Goal: Task Accomplishment & Management: Complete application form

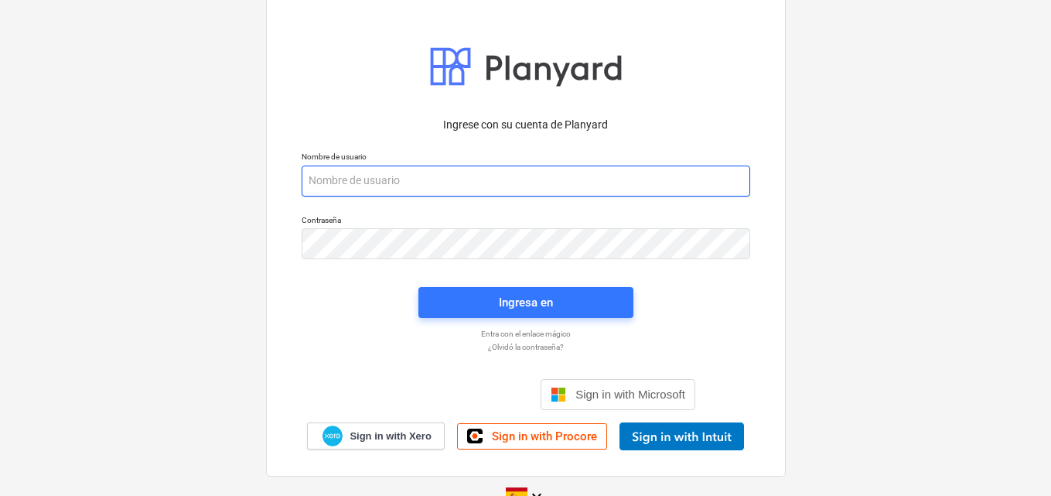
click at [317, 179] on input "email" at bounding box center [526, 180] width 448 height 31
paste input "[EMAIL_ADDRESS][DOMAIN_NAME]"
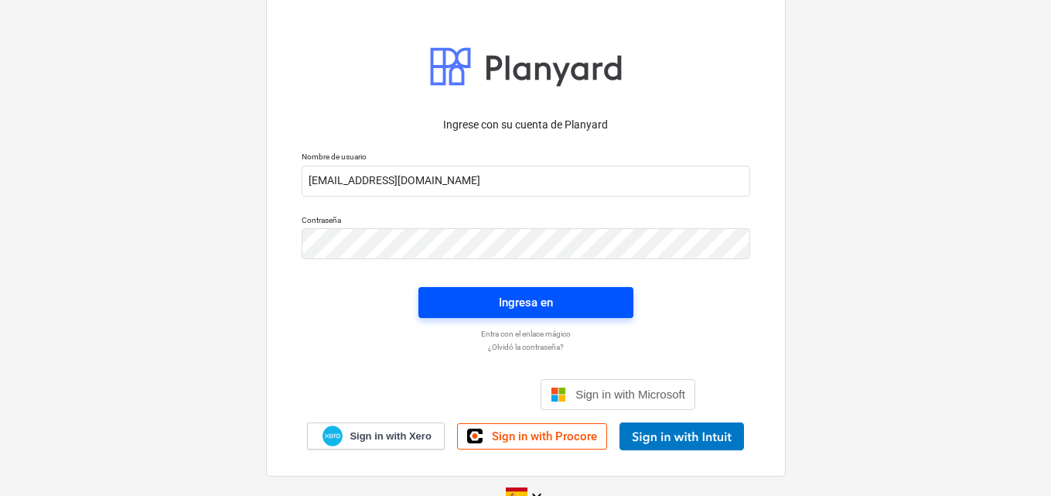
click at [531, 298] on div "Ingresa en" at bounding box center [526, 302] width 54 height 20
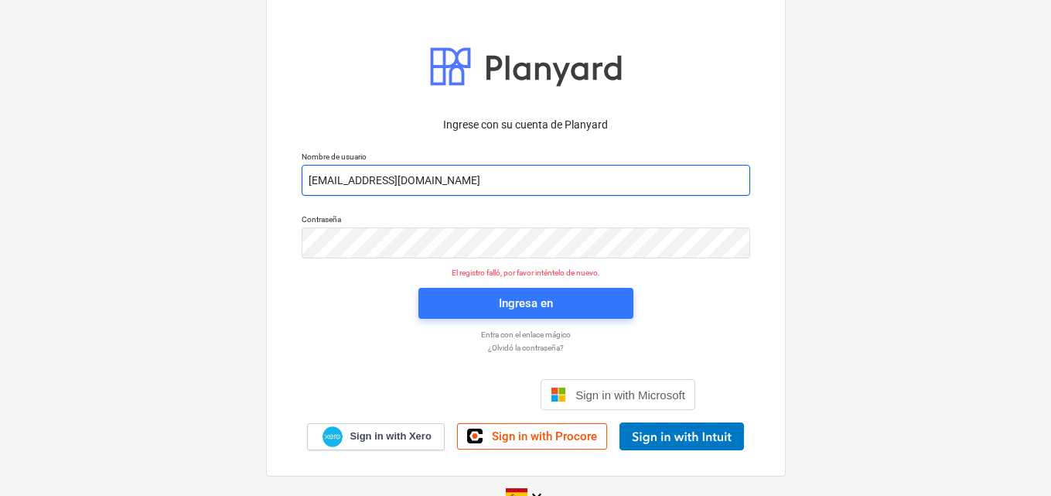
click at [506, 180] on input "[EMAIL_ADDRESS][DOMAIN_NAME]" at bounding box center [526, 180] width 448 height 31
type input "a"
paste input "[EMAIL_ADDRESS][DOMAIN_NAME]"
type input "[EMAIL_ADDRESS][DOMAIN_NAME]"
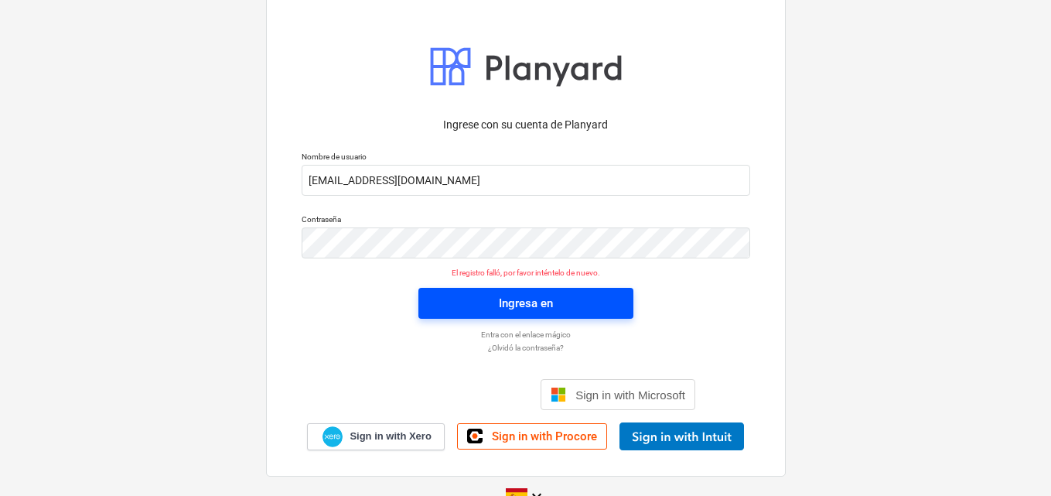
click at [507, 303] on div "Ingresa en" at bounding box center [526, 303] width 54 height 20
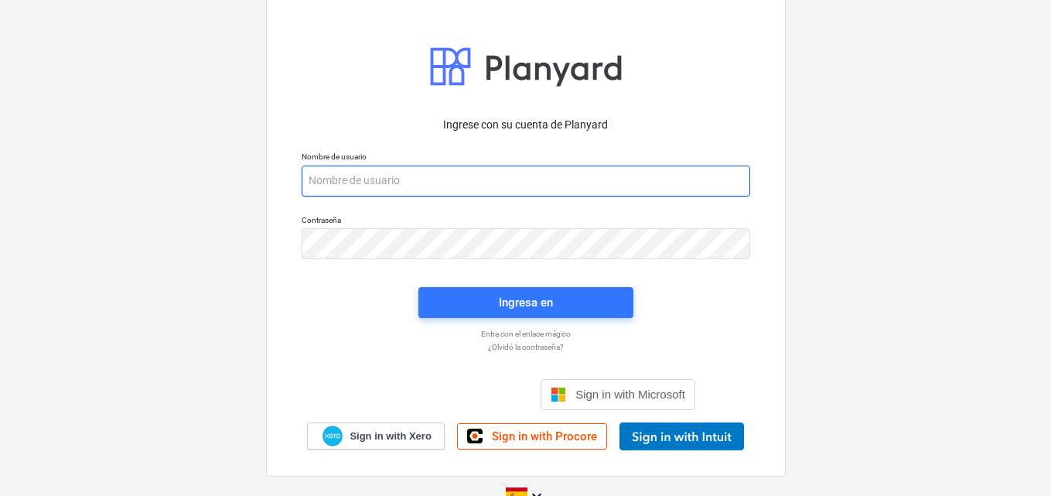
paste input "[EMAIL_ADDRESS][DOMAIN_NAME]"
type input "[EMAIL_ADDRESS][DOMAIN_NAME]"
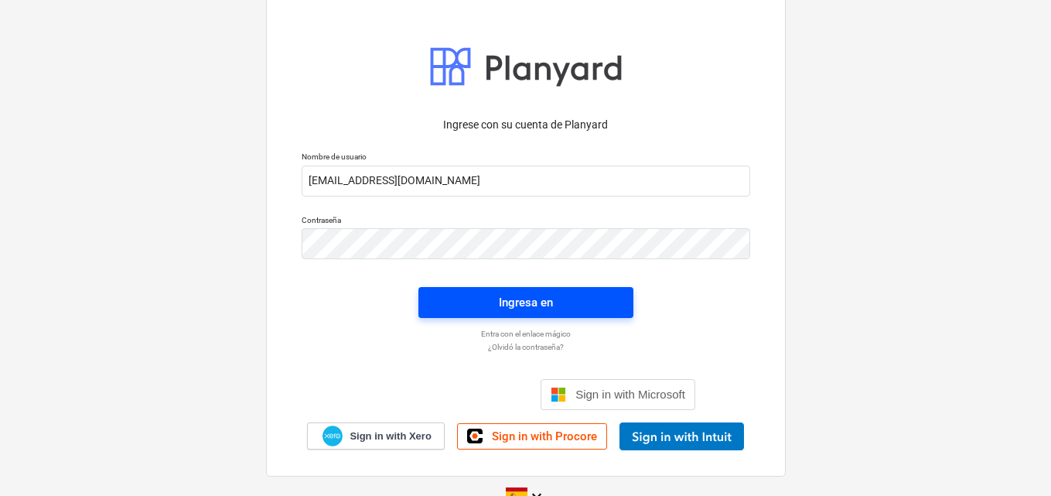
click at [499, 302] on div "Ingresa en" at bounding box center [526, 302] width 54 height 20
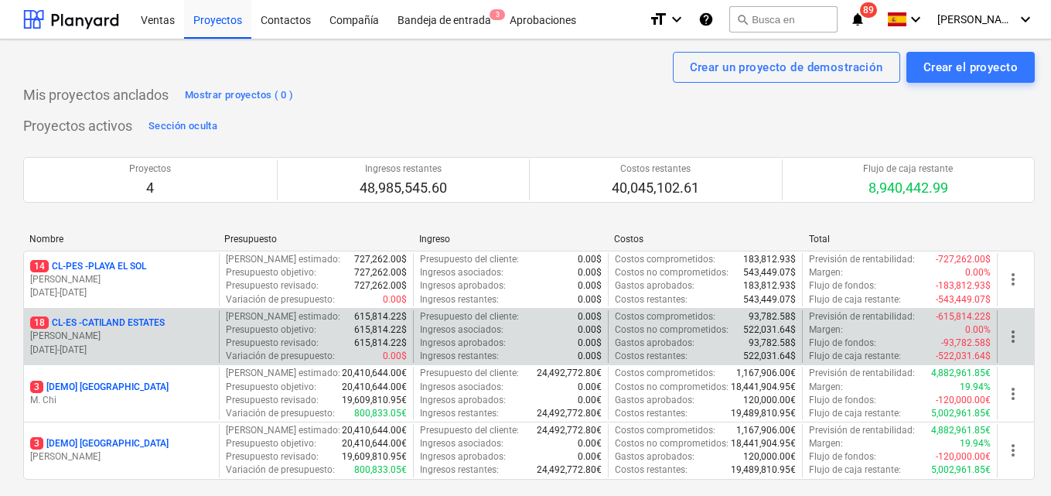
click at [147, 332] on p "[PERSON_NAME]" at bounding box center [121, 335] width 182 height 13
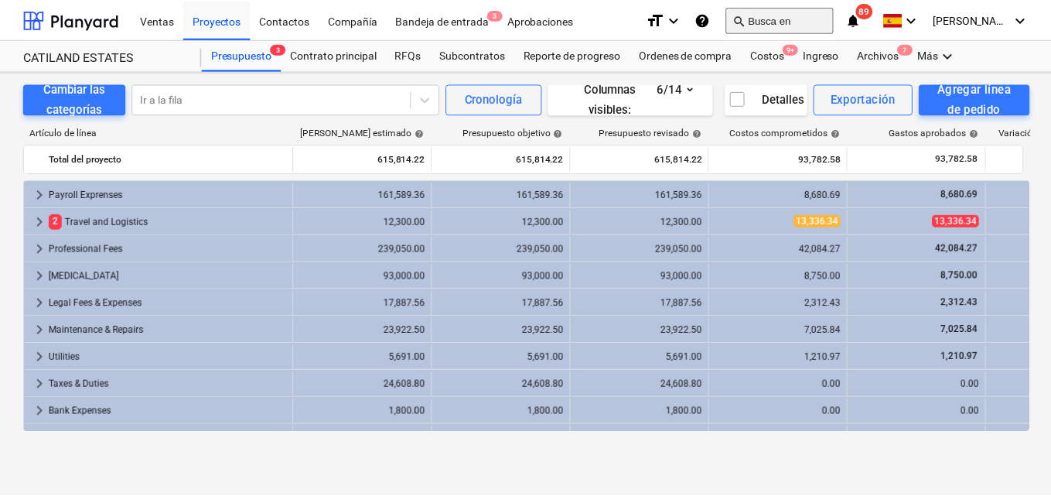
scroll to position [100, 0]
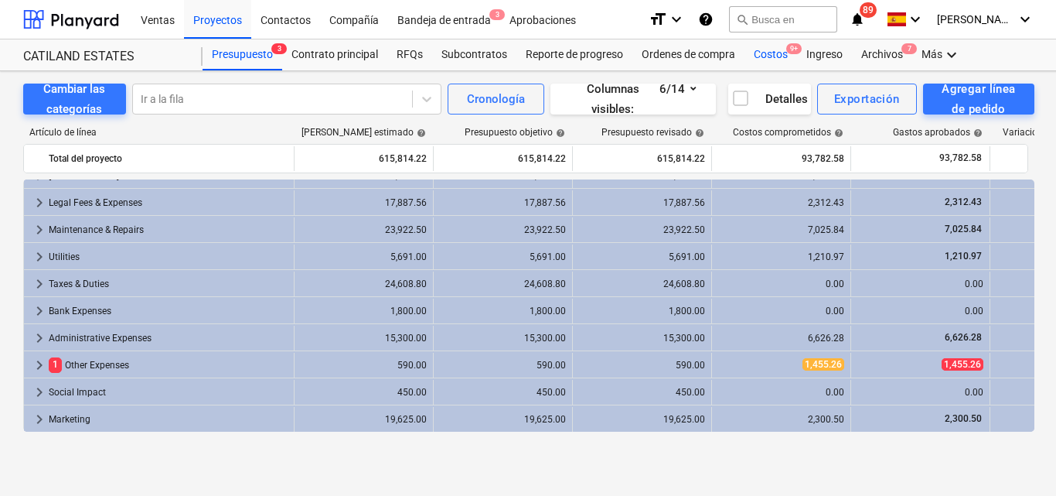
click at [765, 57] on div "Costos 9+" at bounding box center [771, 54] width 53 height 31
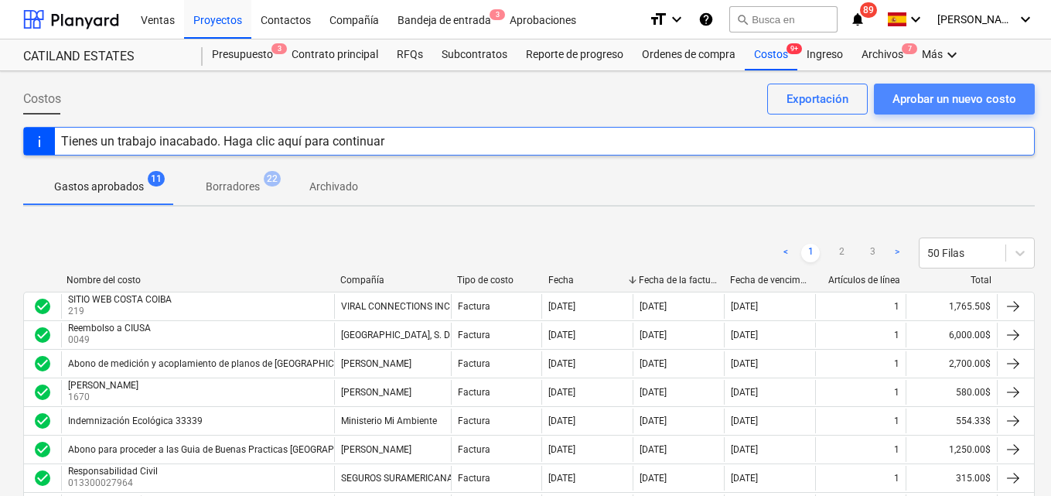
click at [910, 92] on div "Aprobar un nuevo costo" at bounding box center [954, 99] width 124 height 20
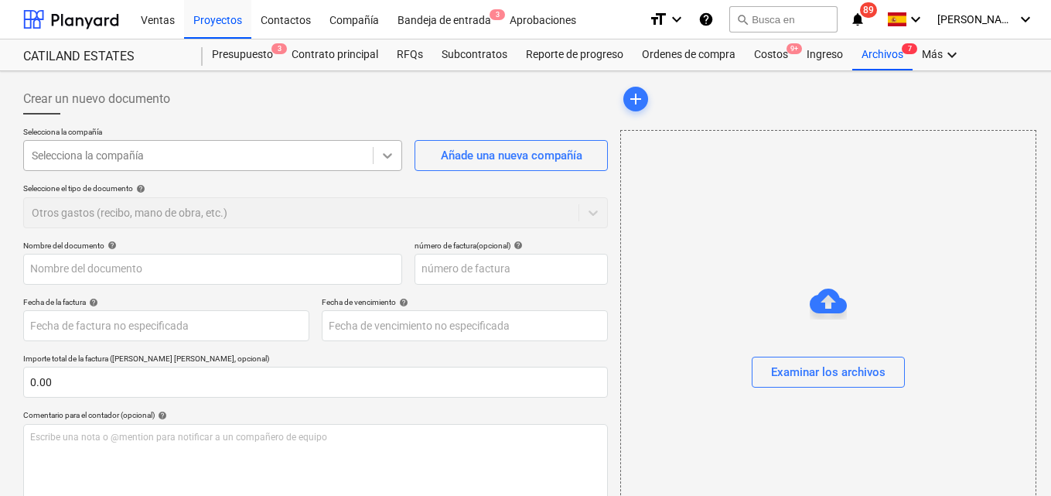
click at [387, 154] on icon at bounding box center [387, 155] width 15 height 15
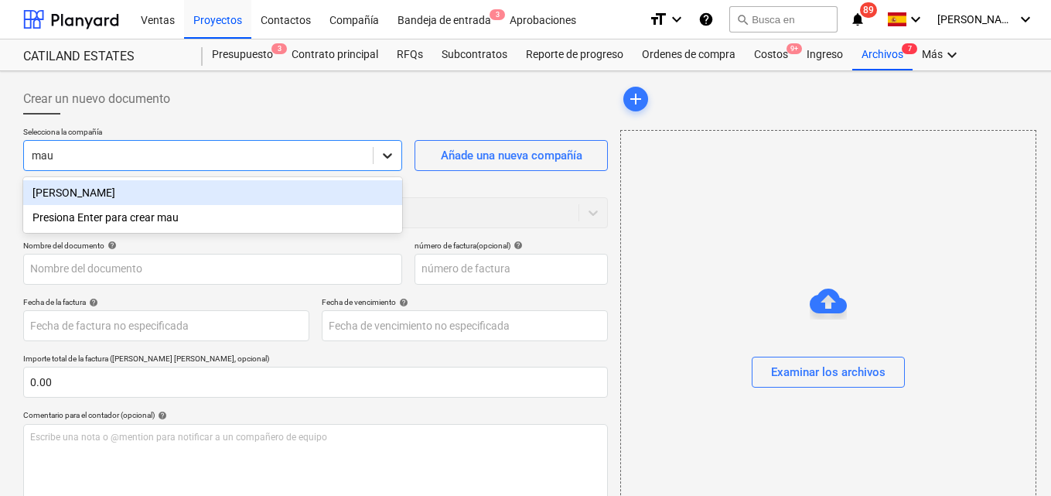
type input "maur"
click at [145, 190] on div "[PERSON_NAME]" at bounding box center [212, 192] width 379 height 25
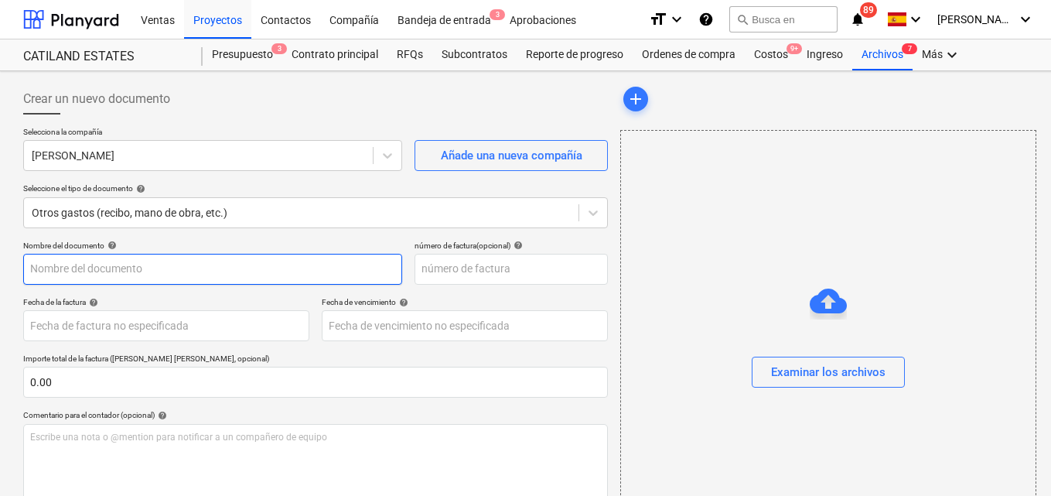
click at [32, 270] on input "text" at bounding box center [212, 269] width 379 height 31
type input "Desglose caja #2 agosto"
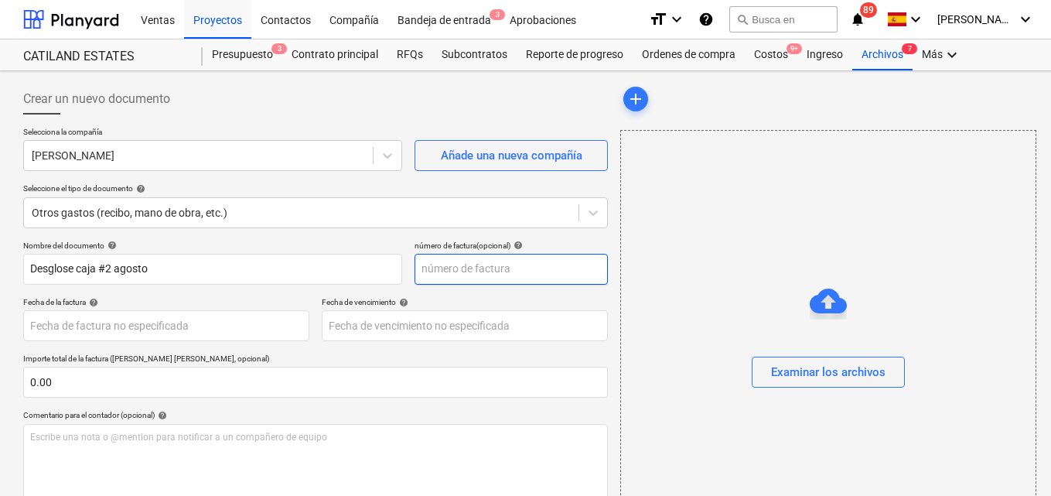
click at [441, 269] on input "text" at bounding box center [510, 269] width 193 height 31
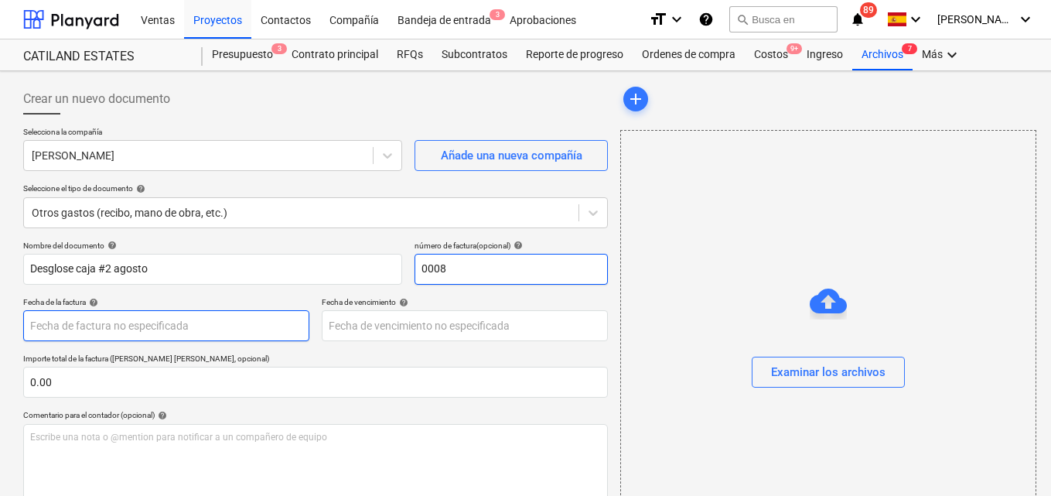
type input "0008"
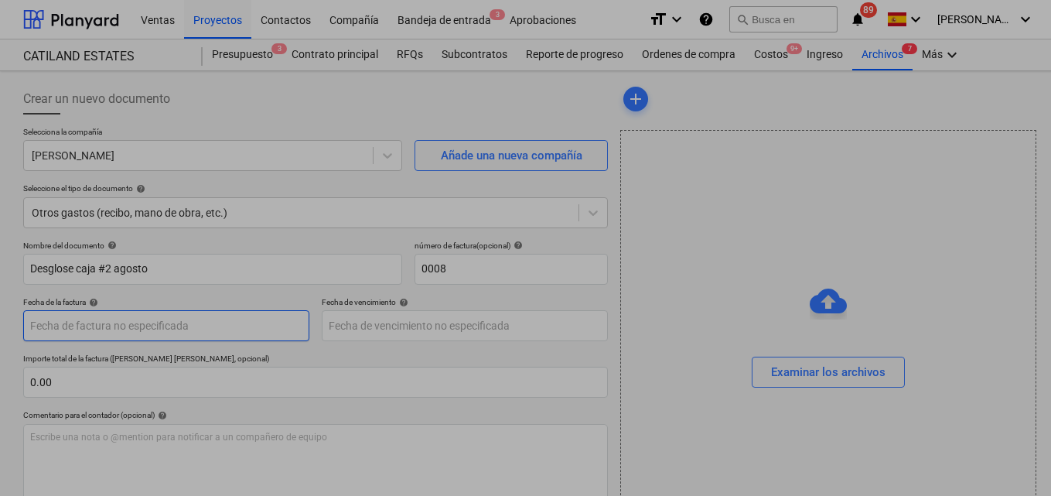
click at [46, 328] on body "Ventas Proyectos Contactos Compañía Bandeja de entrada 3 Aprobaciones format_si…" at bounding box center [525, 248] width 1051 height 496
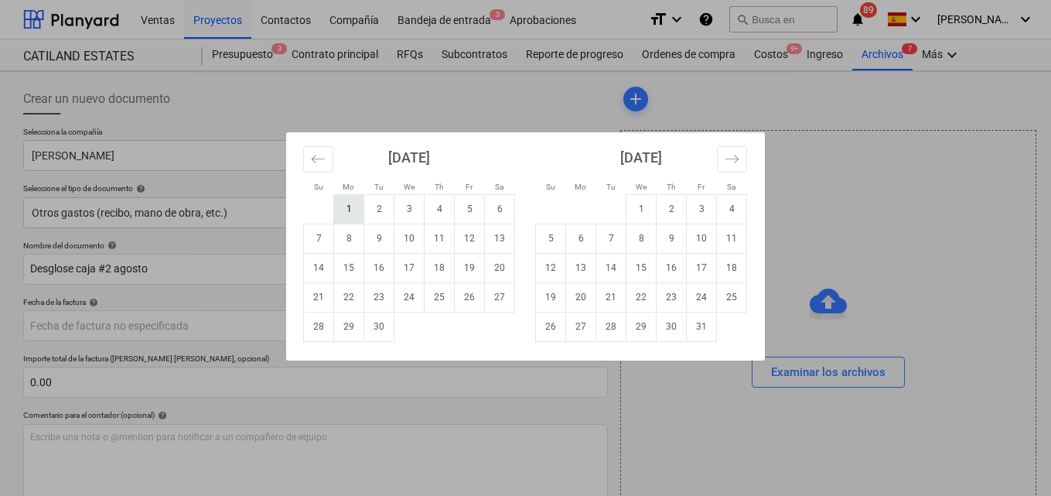
click at [353, 217] on td "1" at bounding box center [349, 208] width 30 height 29
type input "[DATE]"
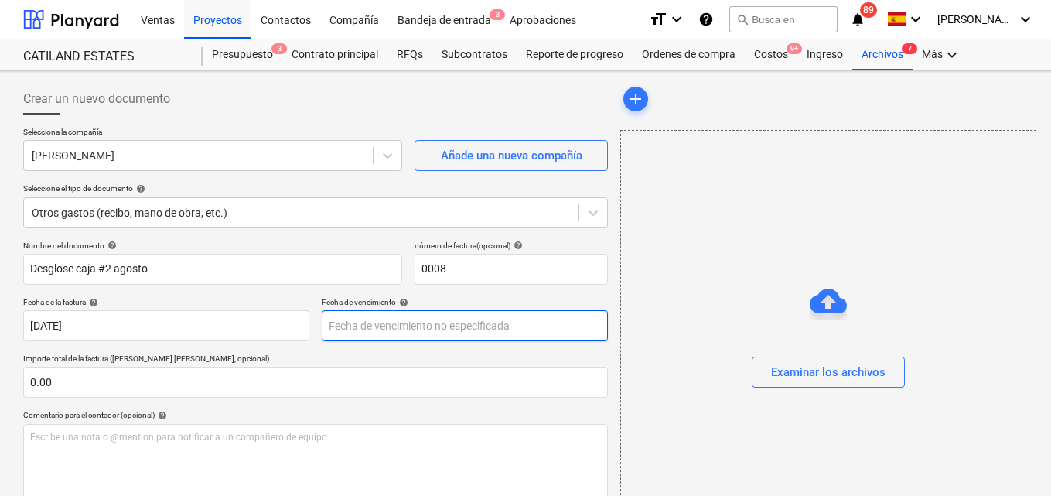
click at [353, 323] on body "Ventas Proyectos Contactos Compañía Bandeja de entrada 3 Aprobaciones format_si…" at bounding box center [525, 248] width 1051 height 496
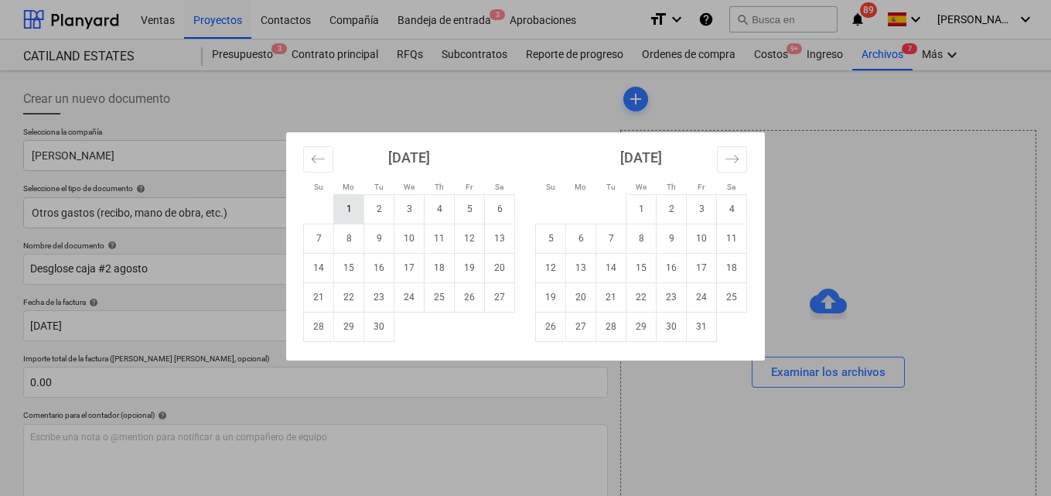
click at [354, 209] on td "1" at bounding box center [349, 208] width 30 height 29
type input "[DATE]"
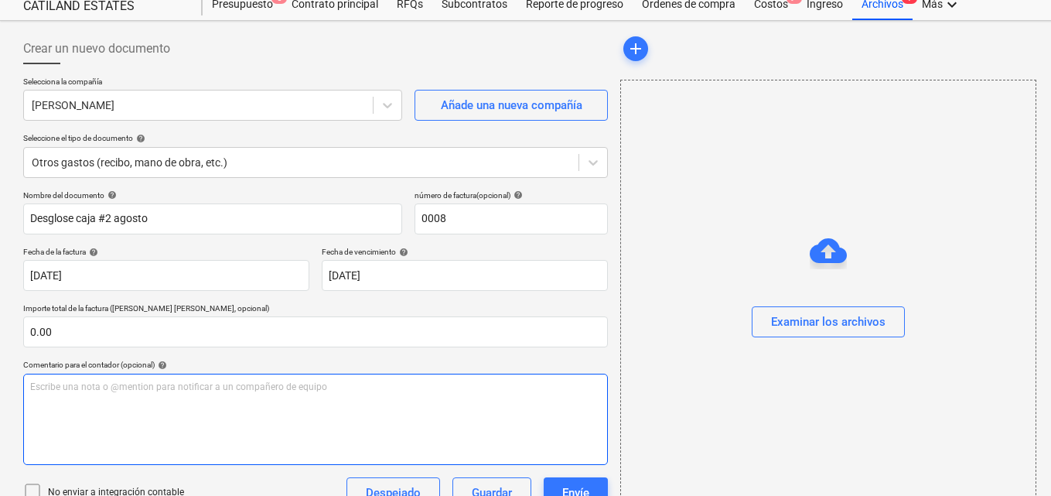
scroll to position [77, 0]
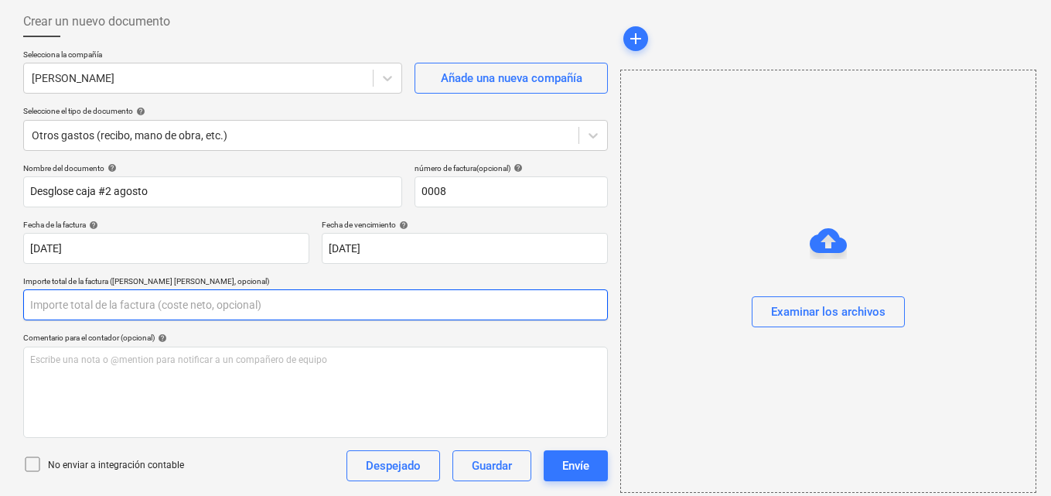
click at [57, 298] on input "text" at bounding box center [315, 304] width 585 height 31
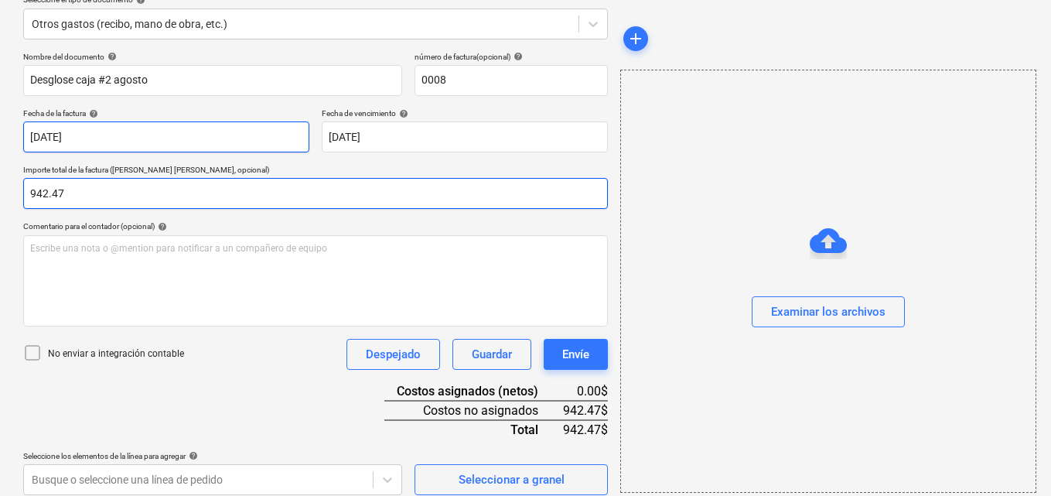
scroll to position [200, 0]
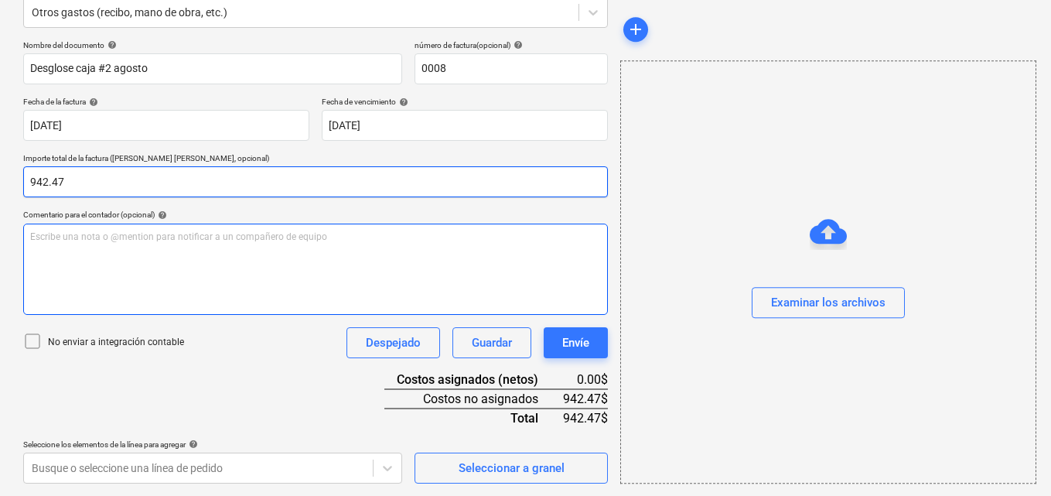
type input "942.47"
click at [43, 240] on p "Escribe una nota o @mention para notificar a un compañero de equipo ﻿" at bounding box center [315, 236] width 571 height 13
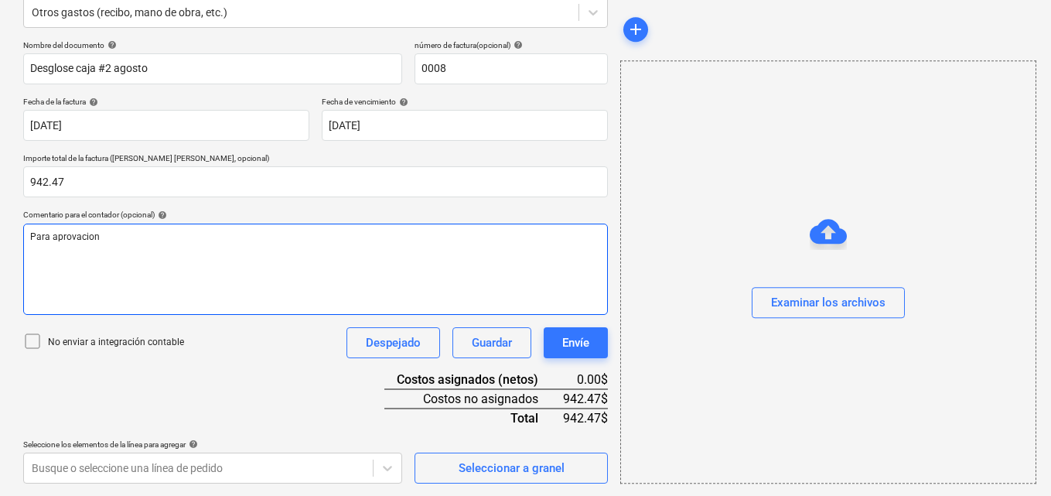
click at [73, 238] on span "Para aprovacion" at bounding box center [65, 236] width 70 height 11
click at [254, 231] on span "Para aprobación desglose de caja #2 agosto 2025( inprtante este" at bounding box center [168, 236] width 276 height 11
click at [260, 240] on span "Para aprobación desglose de caja #2 agosto 2025( inportante este" at bounding box center [170, 236] width 281 height 11
click at [315, 237] on p "Para aprobación desglose de caja #2 agosto 2025( importante este" at bounding box center [315, 236] width 571 height 13
click at [384, 238] on span "Para aprobación desglose de caja #2 agosto 2025( importante este desglose perte…" at bounding box center [297, 236] width 534 height 11
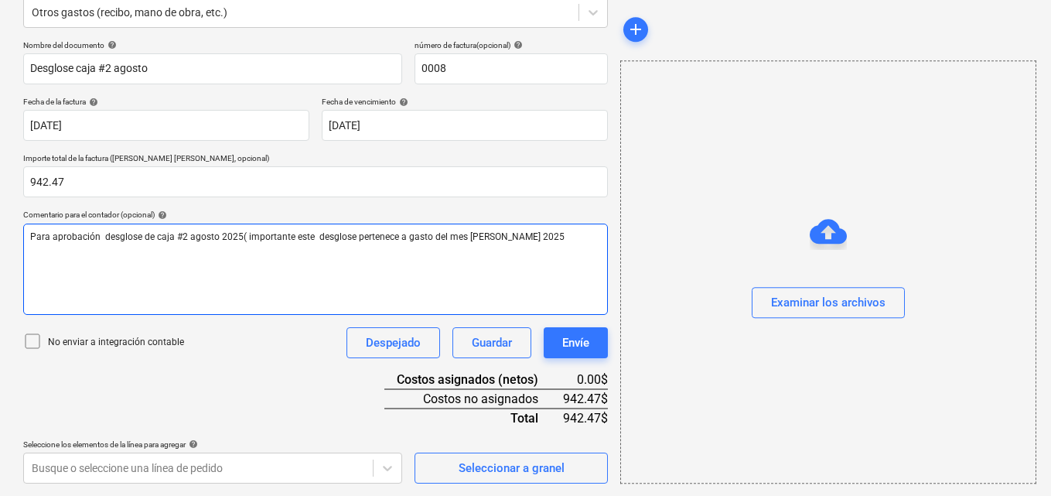
click at [530, 235] on p "Para aprobación desglose de caja #2 agosto 2025( importante este desglose perte…" at bounding box center [315, 236] width 571 height 13
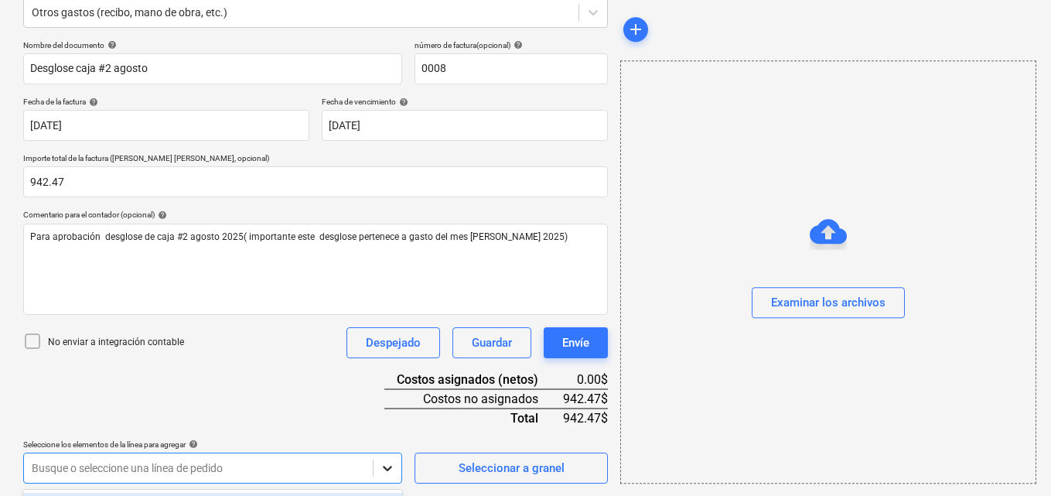
scroll to position [429, 0]
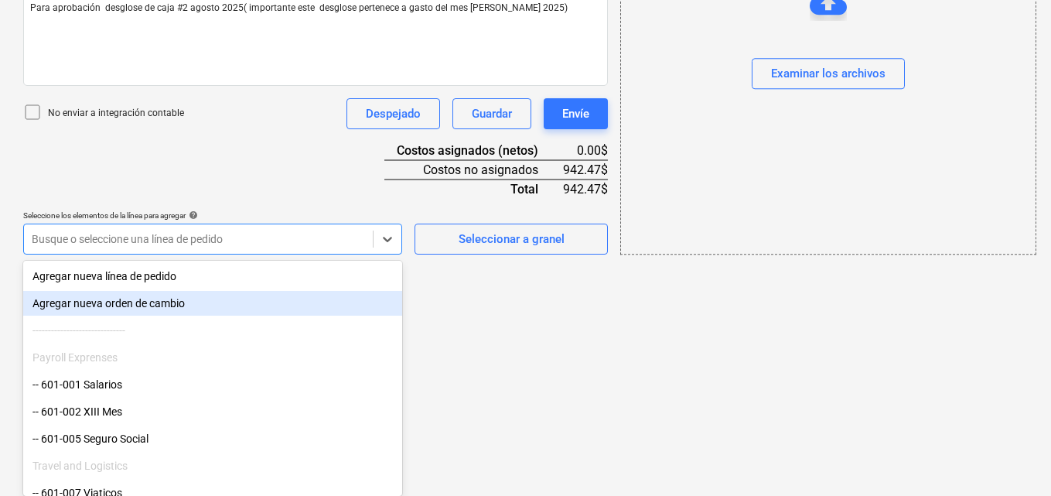
scroll to position [232, 0]
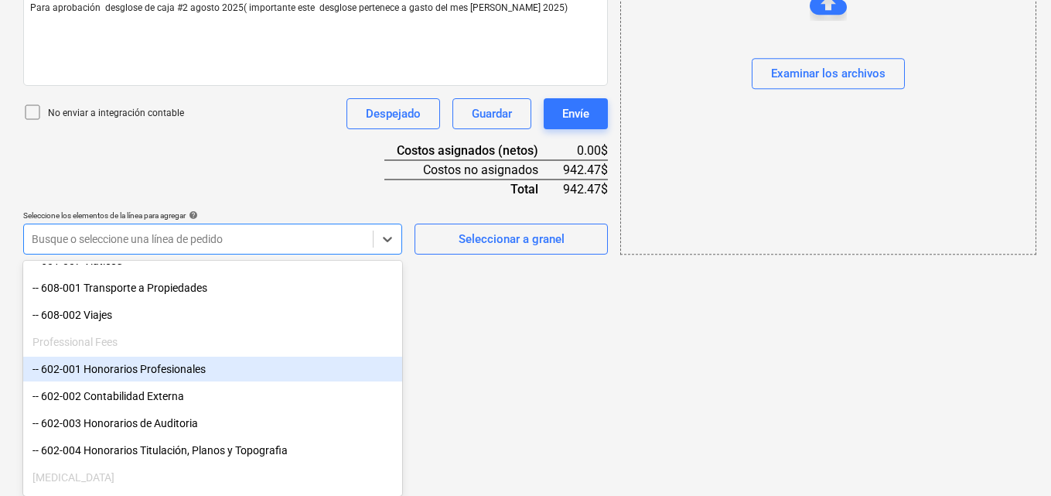
click at [224, 370] on div "-- 602-001 Honorarios Profesionales" at bounding box center [212, 368] width 379 height 25
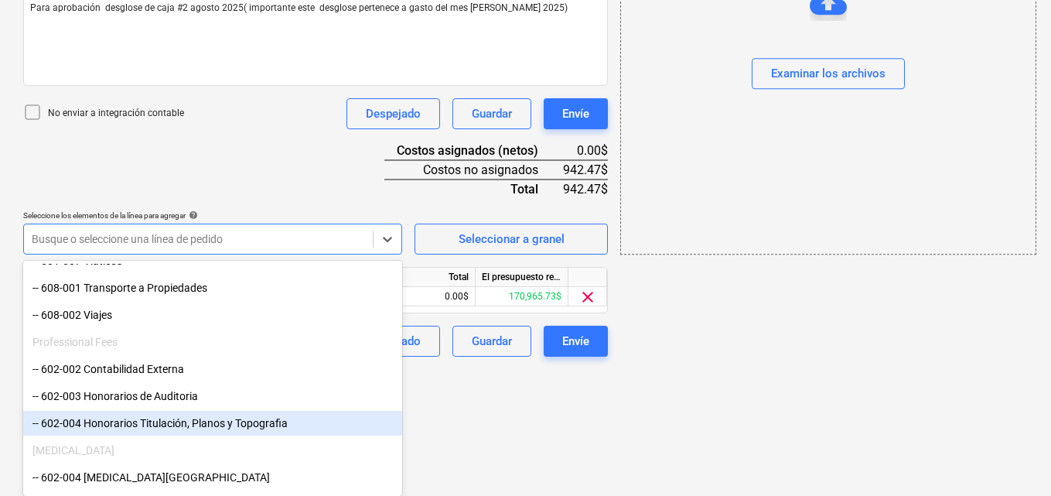
scroll to position [302, 0]
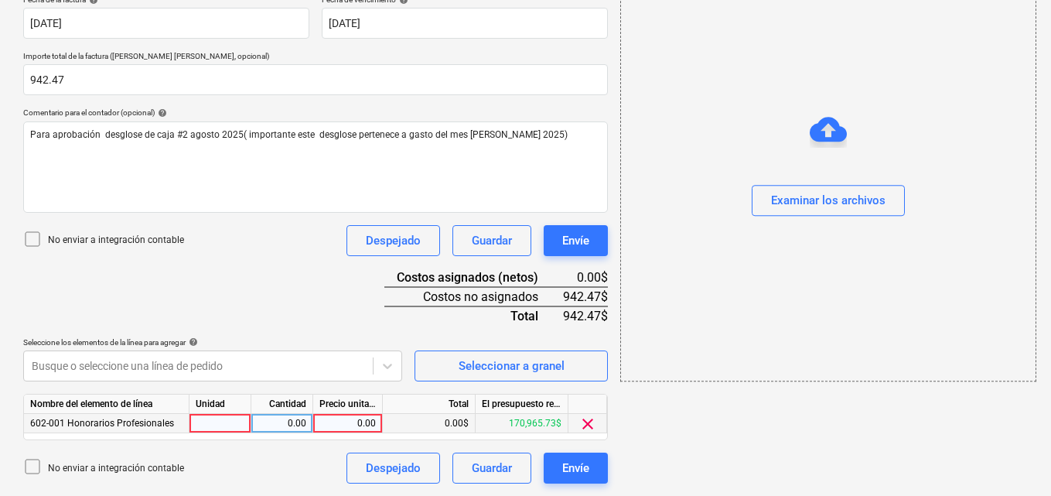
click at [237, 424] on div at bounding box center [220, 423] width 62 height 19
type input "1"
click at [288, 421] on div "0.00" at bounding box center [281, 423] width 49 height 19
type input "1"
click at [351, 420] on div "0.00" at bounding box center [347, 423] width 56 height 19
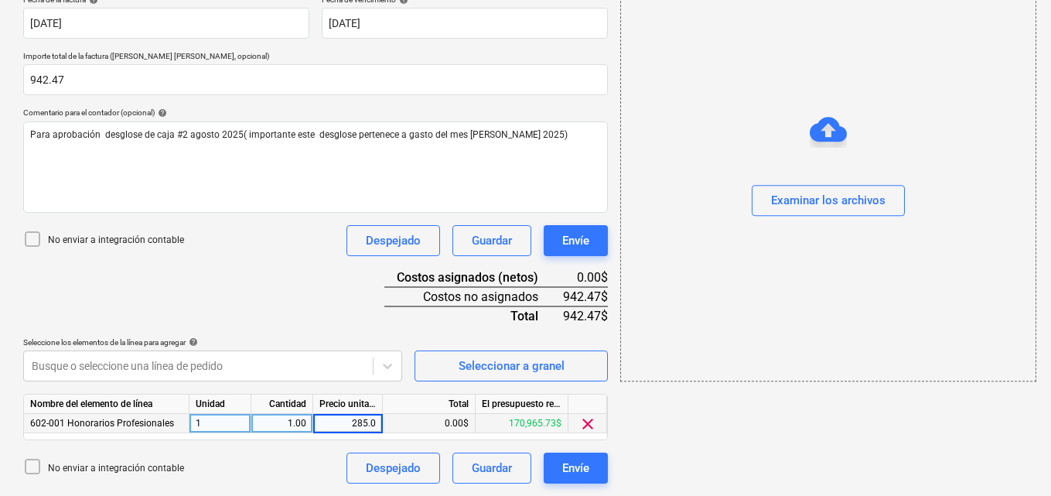
type input "285.00"
click at [392, 367] on icon at bounding box center [387, 365] width 15 height 15
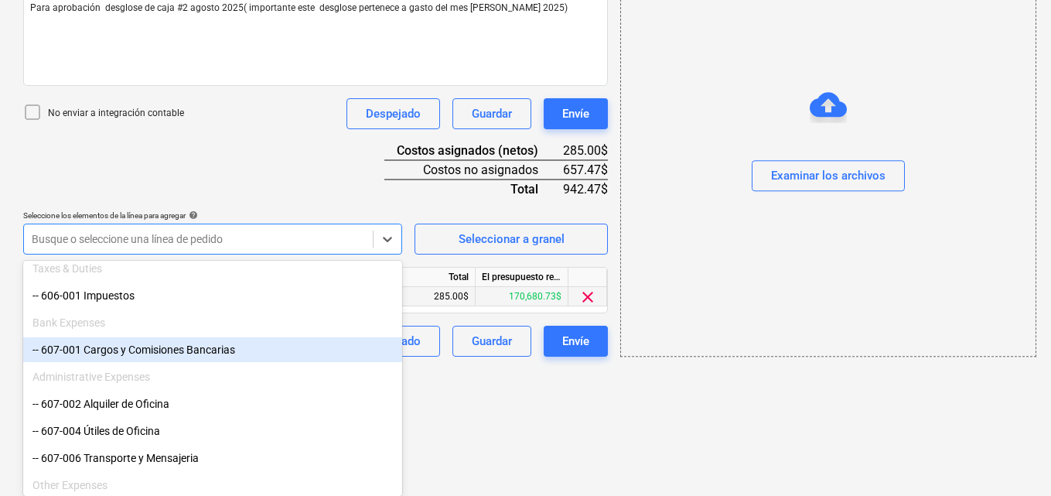
scroll to position [1005, 0]
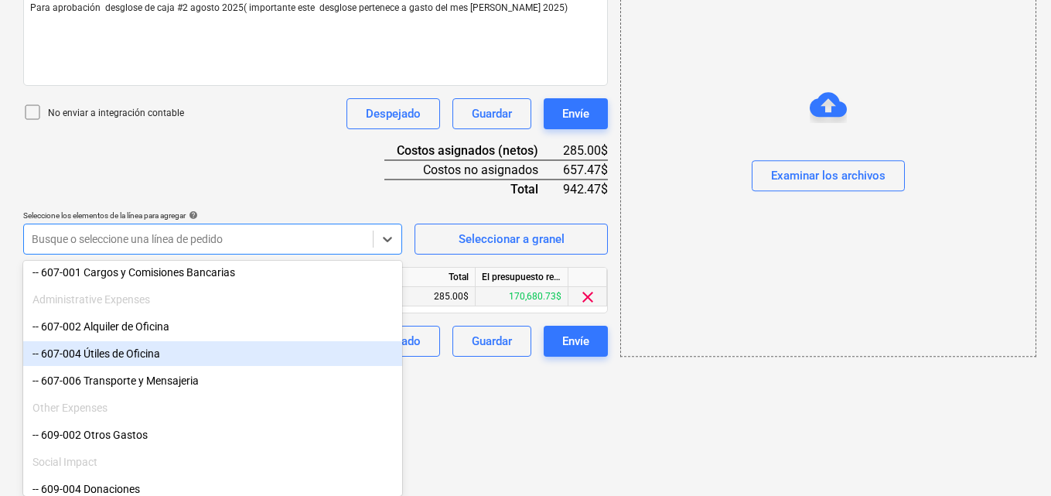
click at [186, 357] on div "-- 607-004 Útiles de Oficina" at bounding box center [212, 353] width 379 height 25
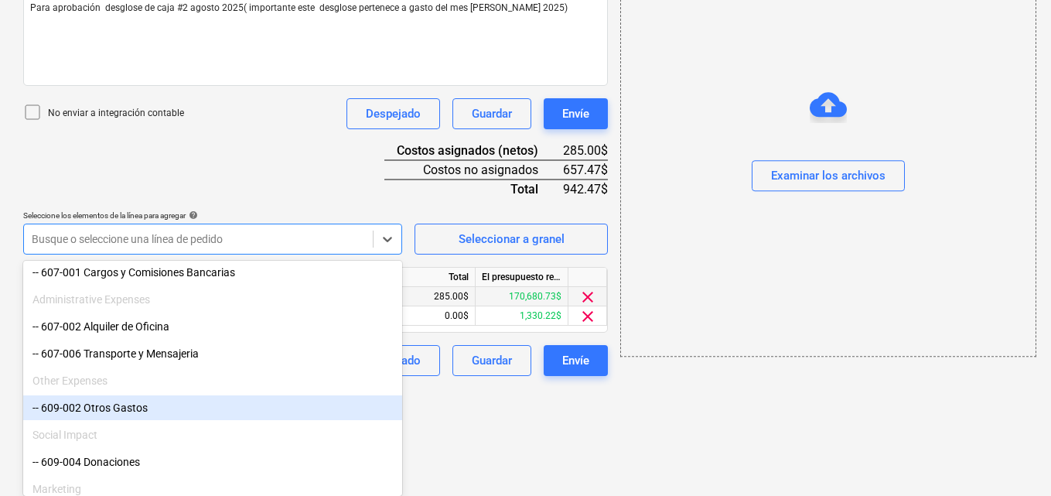
scroll to position [322, 0]
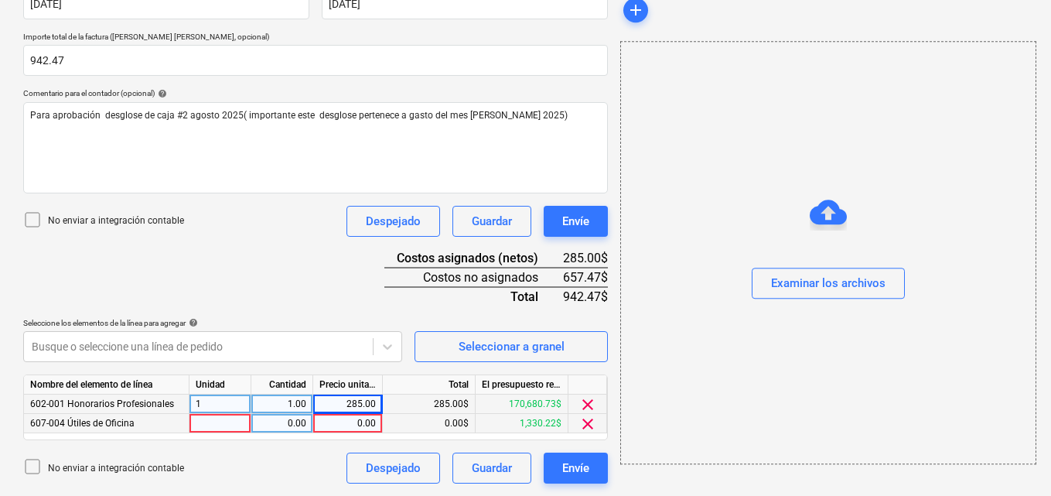
click at [206, 420] on div at bounding box center [220, 423] width 62 height 19
type input "1"
click at [282, 422] on div "0.00" at bounding box center [281, 423] width 49 height 19
type input "1"
click at [354, 421] on div "0.00" at bounding box center [347, 423] width 56 height 19
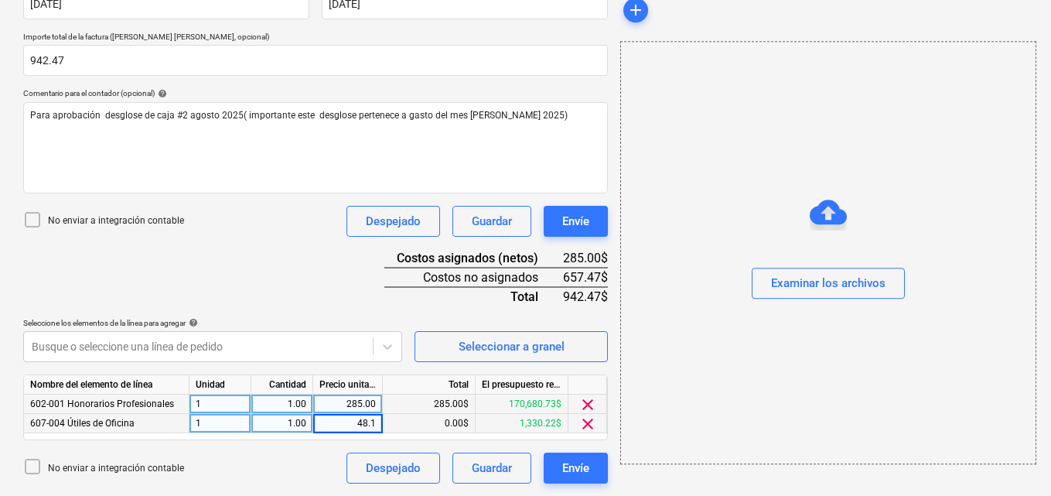
type input "48.15"
click at [387, 349] on icon at bounding box center [388, 346] width 9 height 5
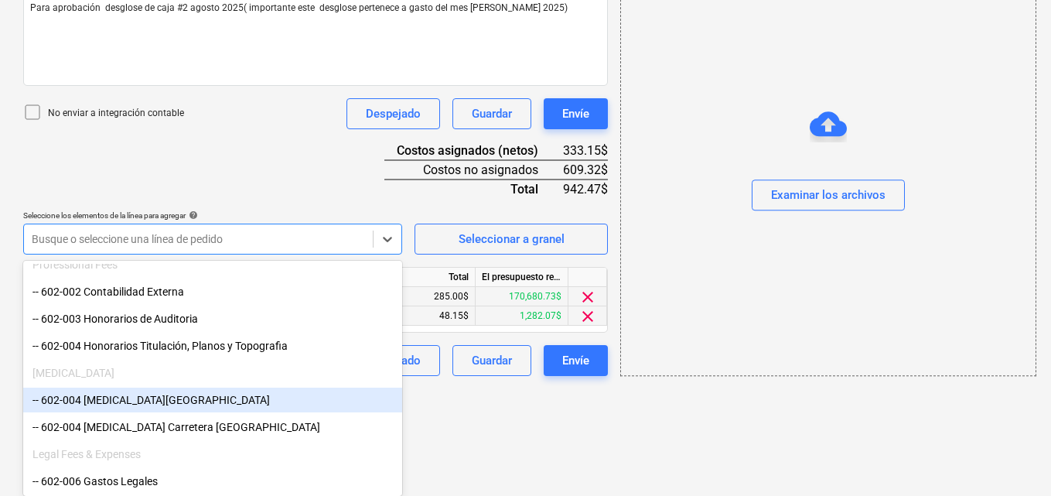
scroll to position [387, 0]
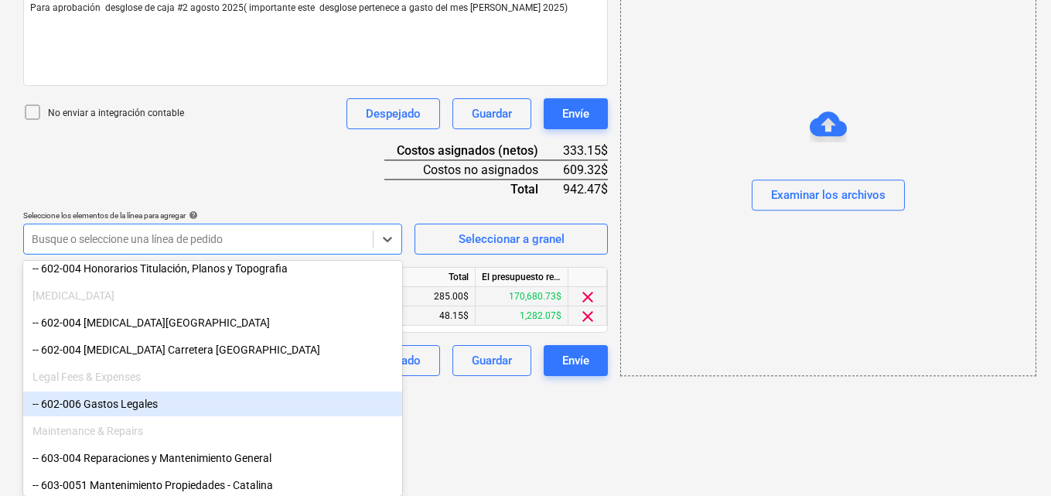
click at [372, 405] on div "-- 602-006 Gastos Legales" at bounding box center [212, 403] width 379 height 25
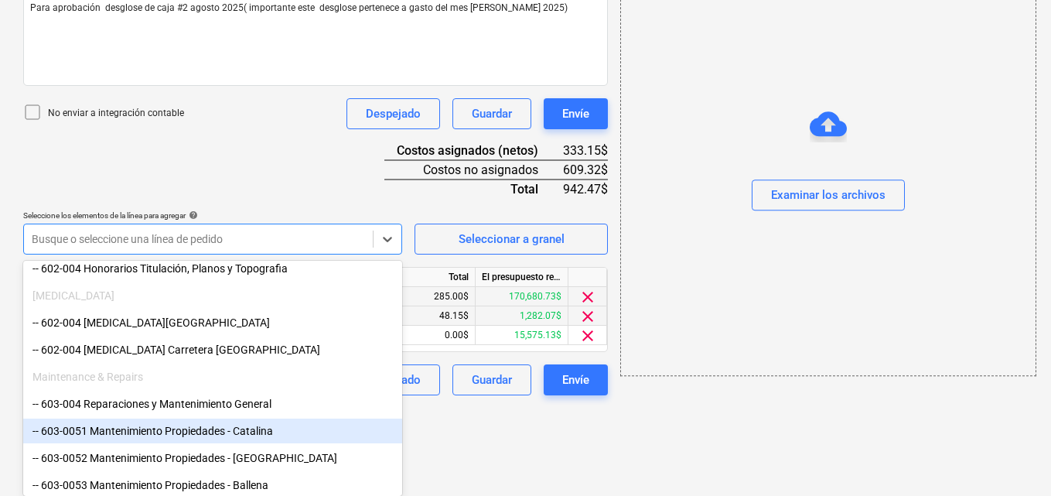
scroll to position [341, 0]
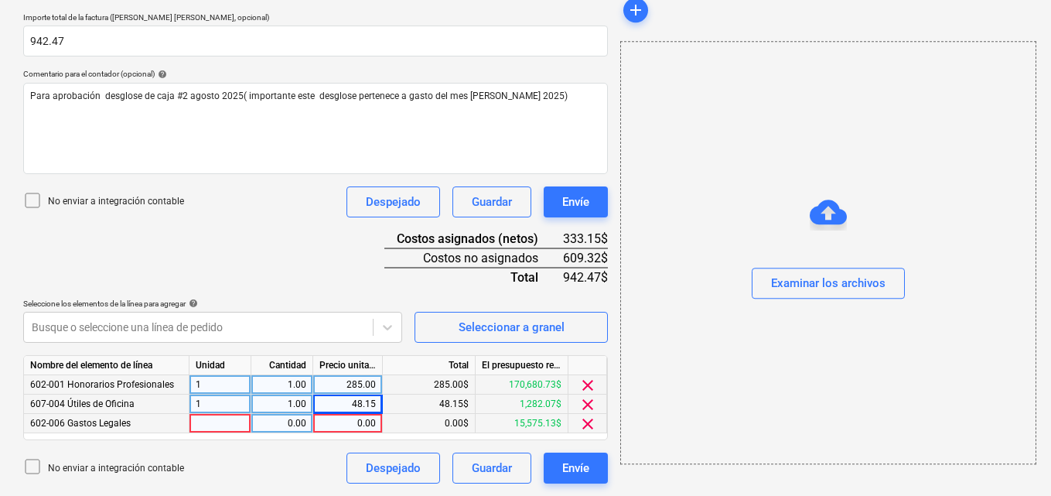
click at [196, 423] on div at bounding box center [220, 423] width 62 height 19
type input "1"
click at [278, 424] on div "0.00" at bounding box center [281, 423] width 49 height 19
type input "1"
click at [354, 422] on div "0.00" at bounding box center [347, 423] width 56 height 19
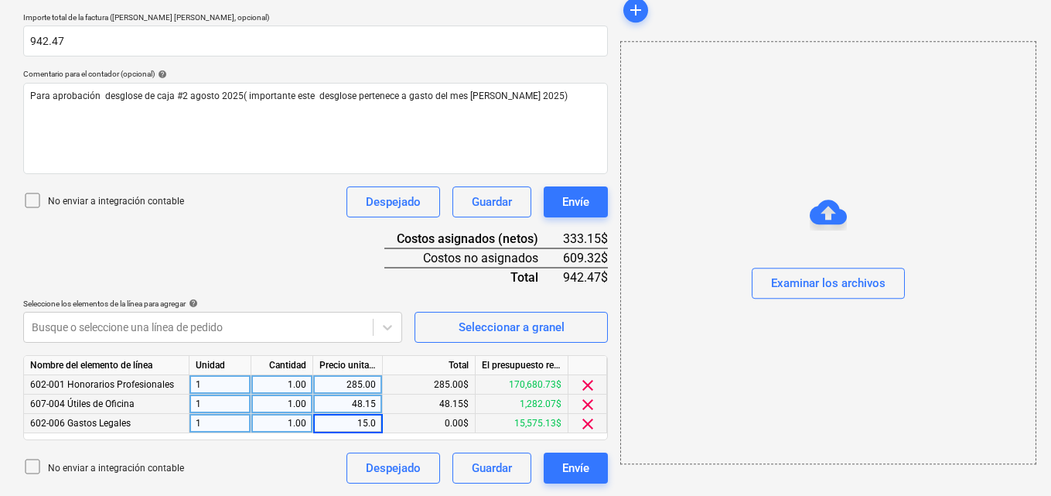
type input "15.00"
click at [384, 327] on icon at bounding box center [388, 327] width 9 height 5
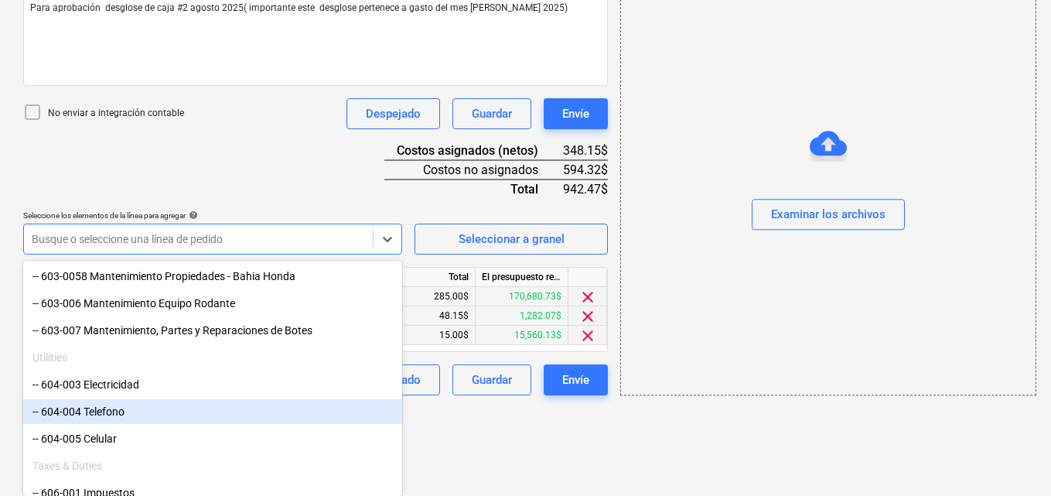
scroll to position [599, 0]
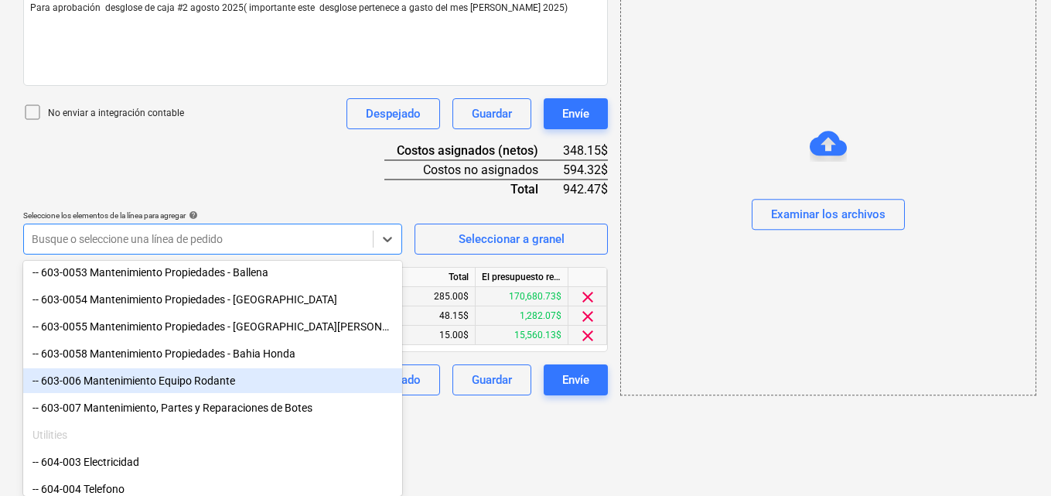
click at [235, 378] on div "-- 603-006 Mantenimiento Equipo Rodante" at bounding box center [212, 380] width 379 height 25
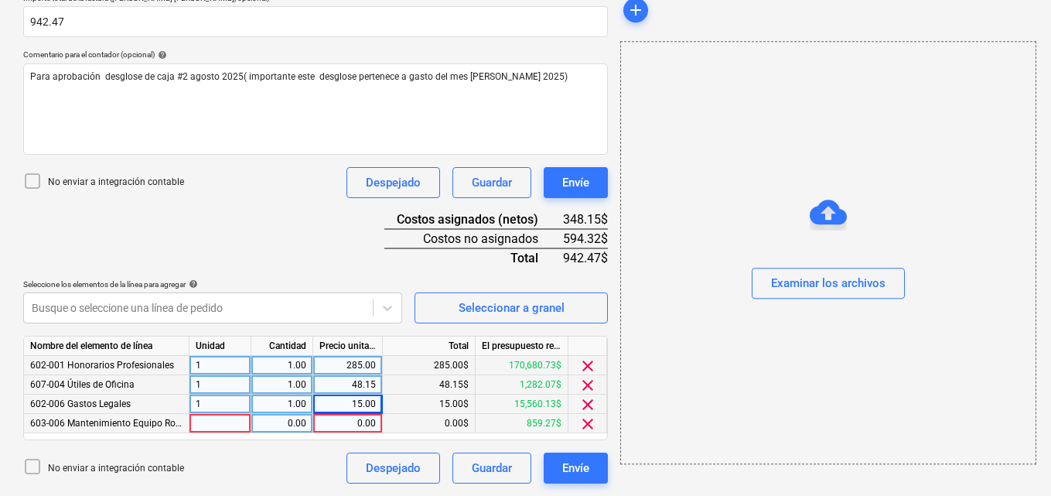
click at [203, 425] on div at bounding box center [220, 423] width 62 height 19
type input "1"
click at [287, 422] on div "0.00" at bounding box center [281, 423] width 49 height 19
type input "1"
click at [356, 424] on div "0.00" at bounding box center [347, 423] width 56 height 19
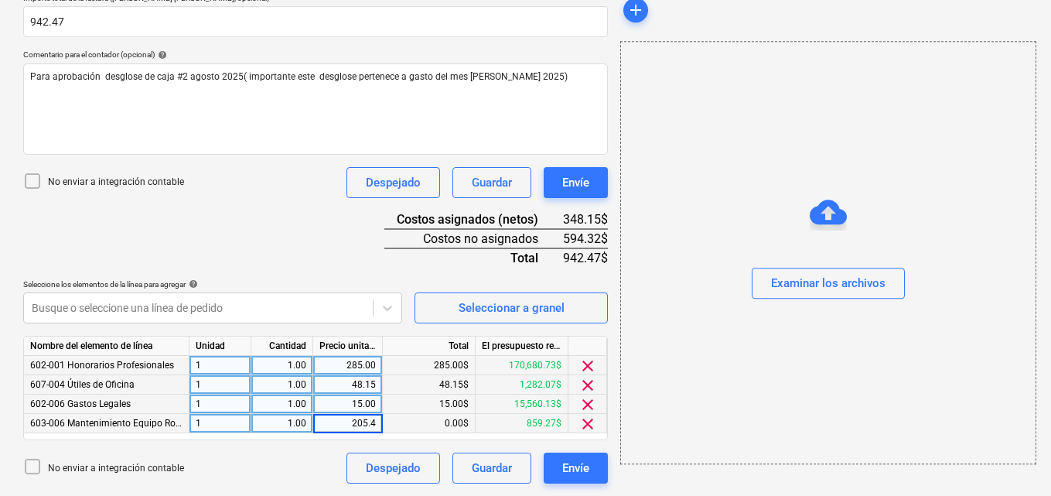
type input "205.42"
click at [384, 307] on icon at bounding box center [388, 307] width 9 height 5
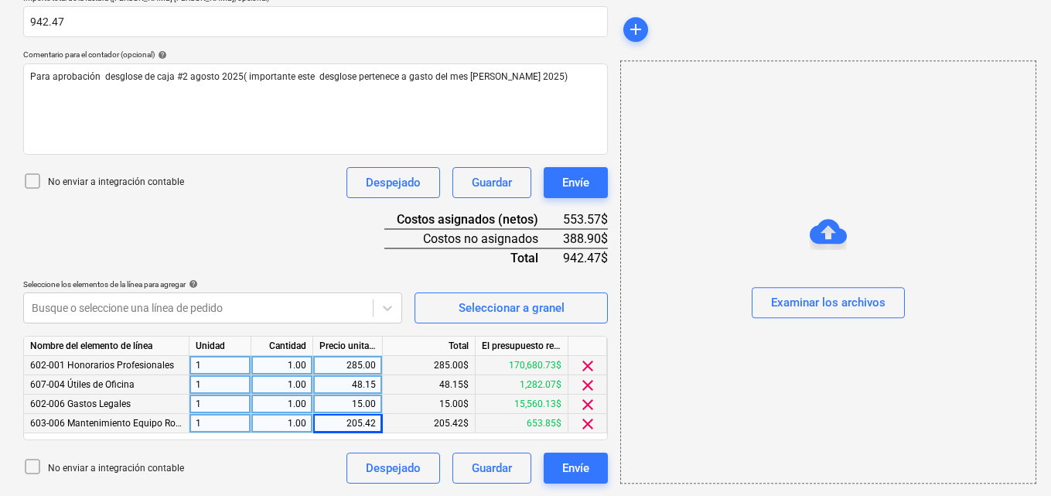
click at [376, 381] on div "48.15" at bounding box center [348, 384] width 70 height 19
type input "3"
type input "133.15"
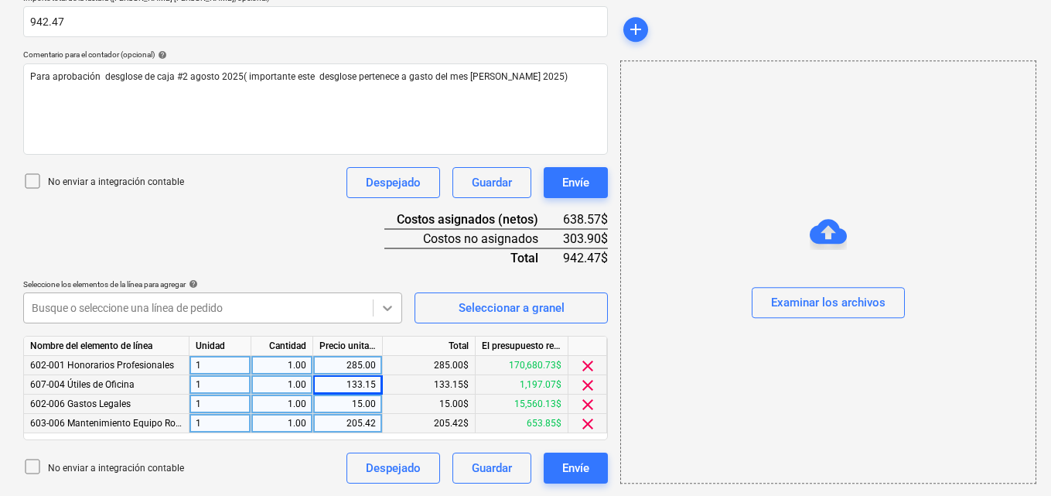
click at [387, 305] on icon at bounding box center [387, 307] width 15 height 15
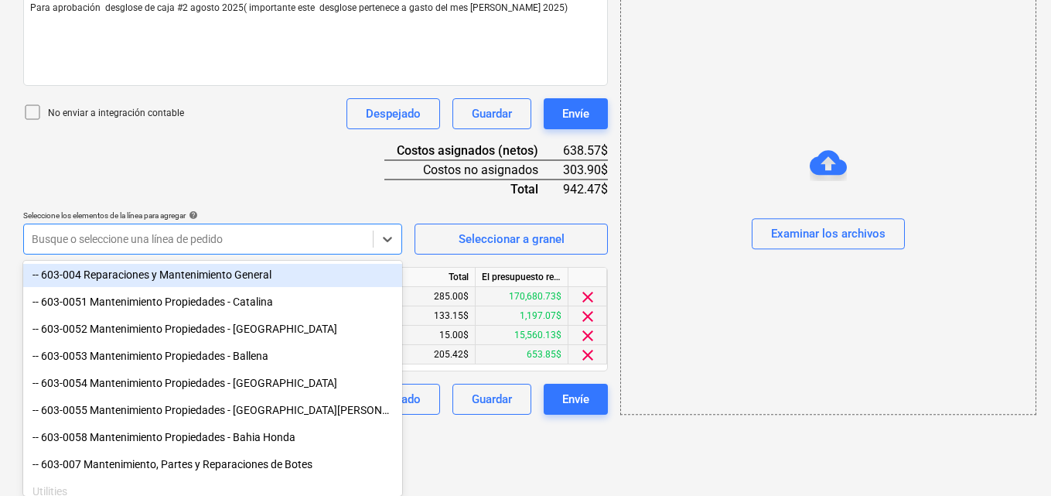
scroll to position [541, 0]
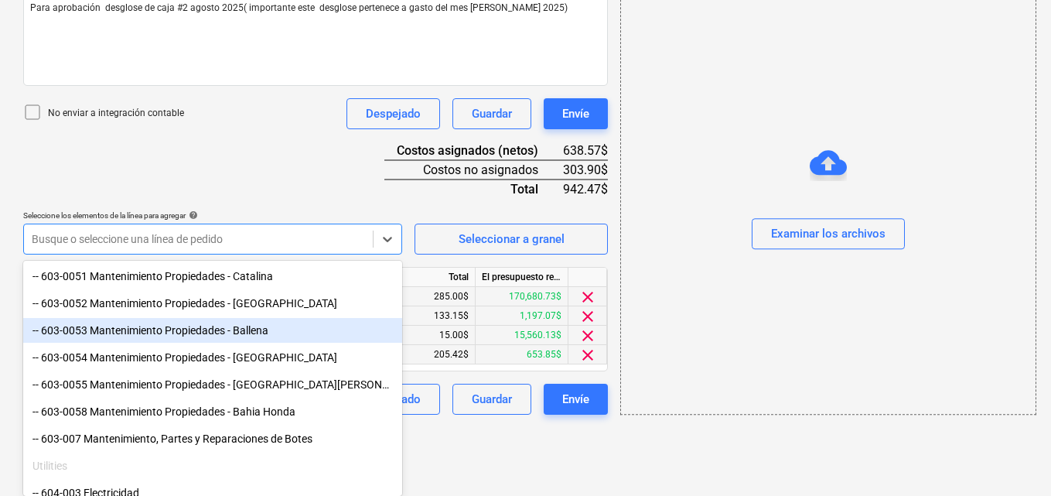
click at [271, 334] on div "-- 603-0053 Mantenimiento Propiedades - Ballena" at bounding box center [212, 330] width 379 height 25
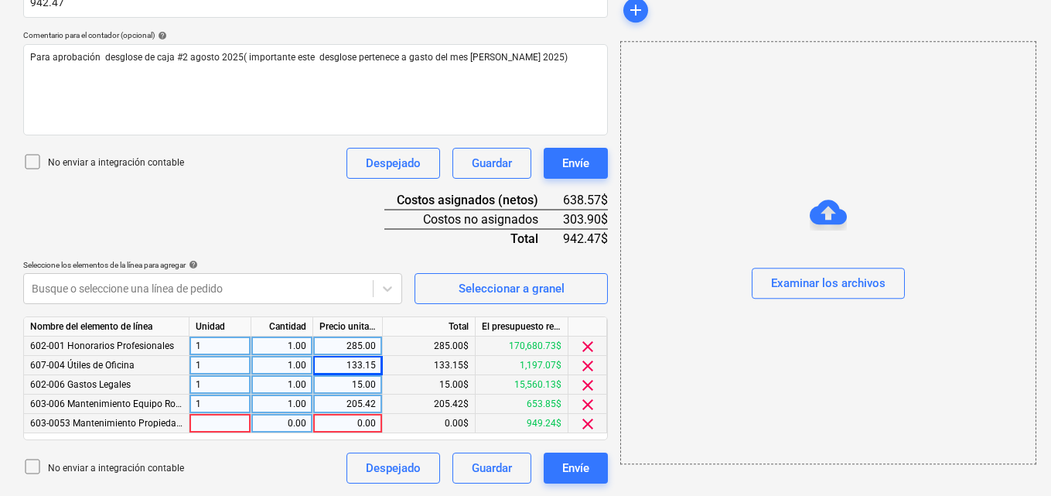
click at [199, 418] on div at bounding box center [220, 423] width 62 height 19
type input "1"
click at [292, 420] on div "0.00" at bounding box center [281, 423] width 49 height 19
type input "1"
click at [357, 421] on div "0.00" at bounding box center [347, 423] width 56 height 19
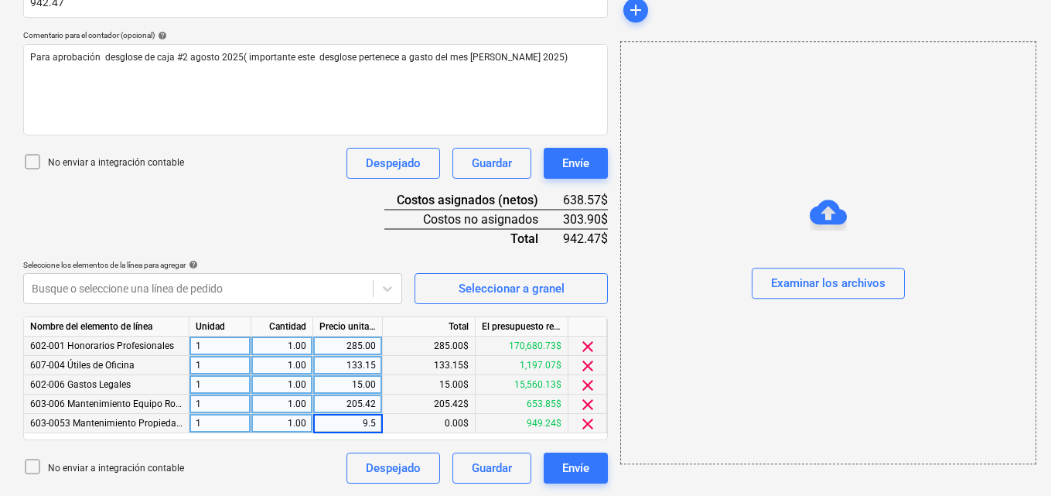
type input "9.50"
click at [388, 292] on icon at bounding box center [387, 288] width 15 height 15
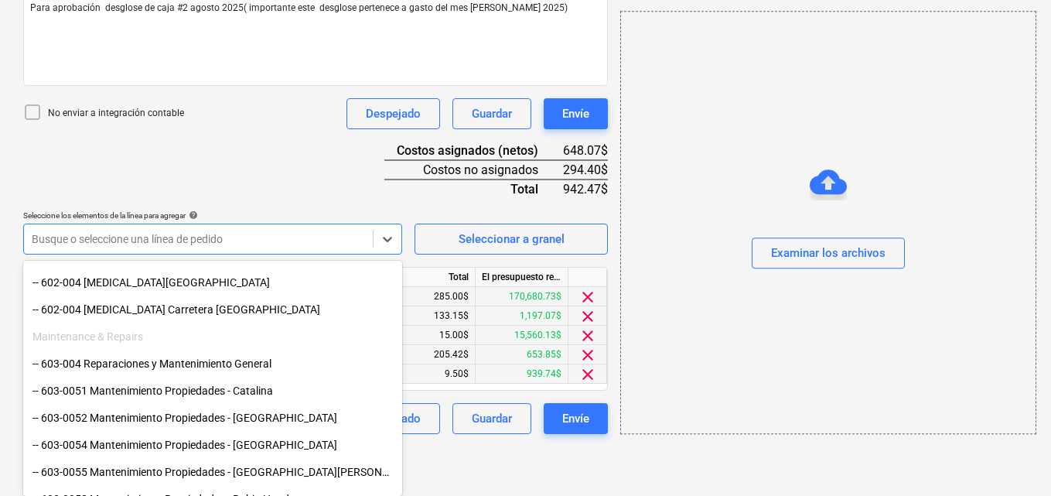
scroll to position [464, 0]
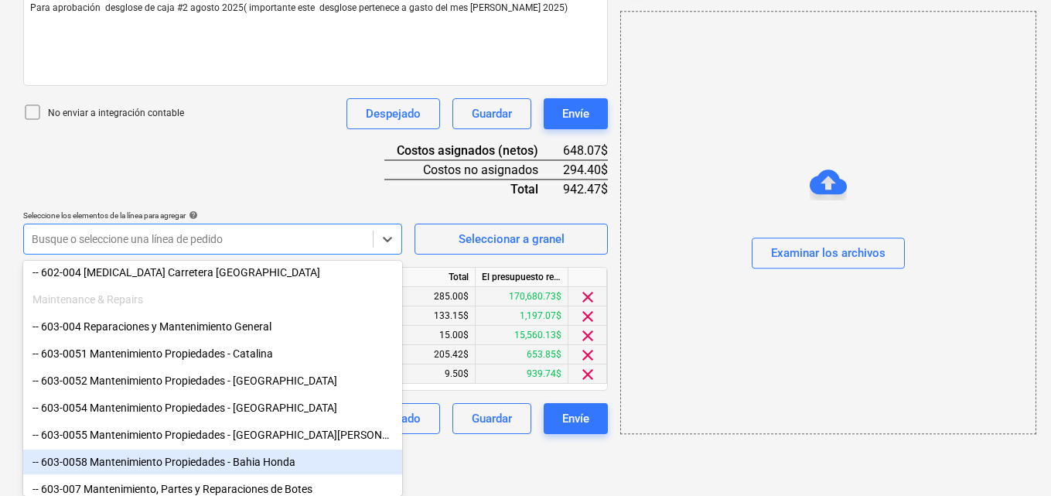
click at [227, 459] on div "-- 603-0058 Mantenimiento Propiedades - Bahia Honda" at bounding box center [212, 461] width 379 height 25
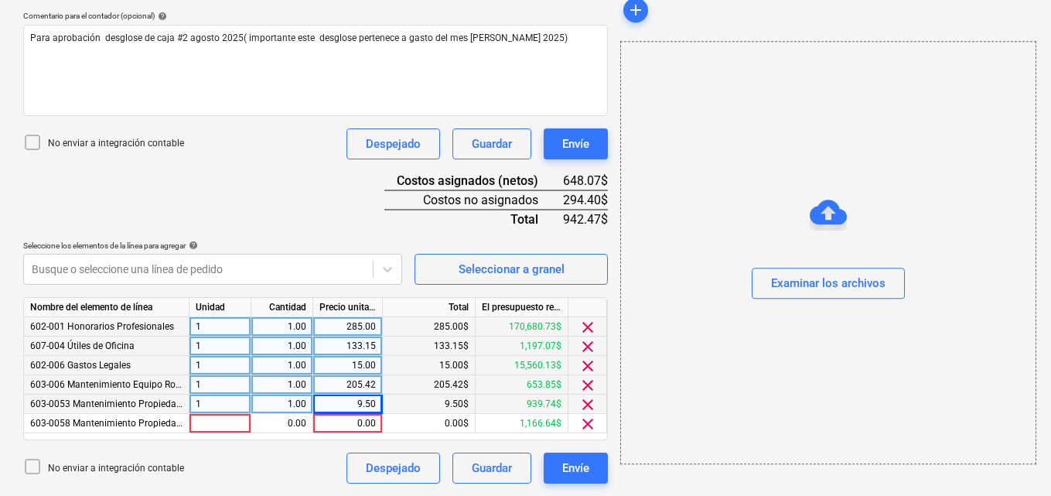
scroll to position [399, 0]
click at [202, 424] on div at bounding box center [220, 423] width 62 height 19
type input "1"
click at [277, 424] on div "0.00" at bounding box center [281, 423] width 49 height 19
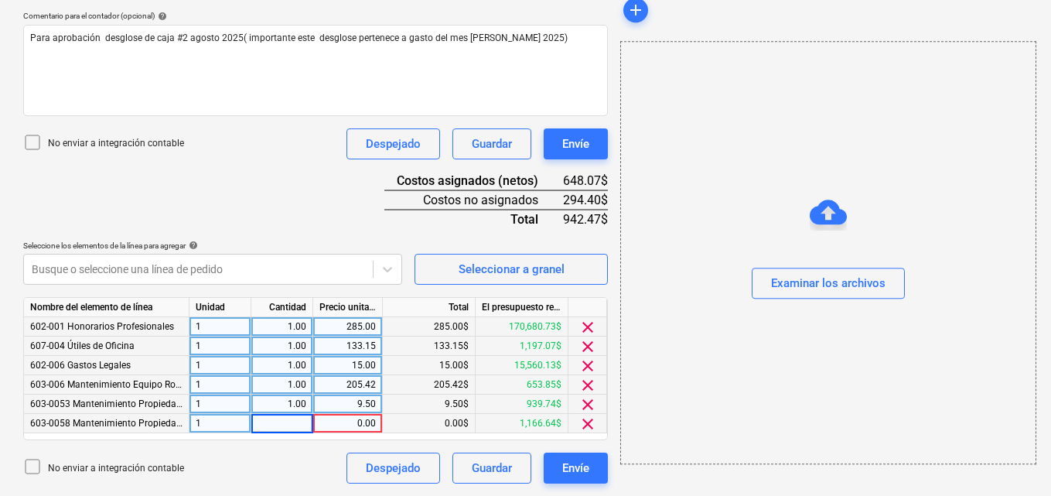
type input "1"
click at [353, 426] on div "0.00" at bounding box center [347, 423] width 56 height 19
type input "70.95"
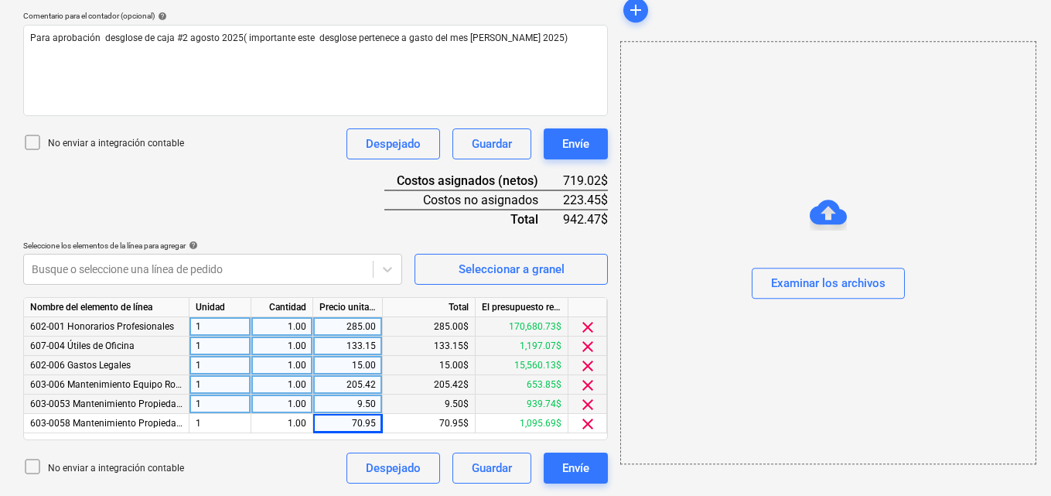
click at [376, 383] on div "205.42" at bounding box center [348, 384] width 70 height 19
type input "213.89"
click at [629, 474] on div "add Examinar los archivos" at bounding box center [827, 83] width 427 height 811
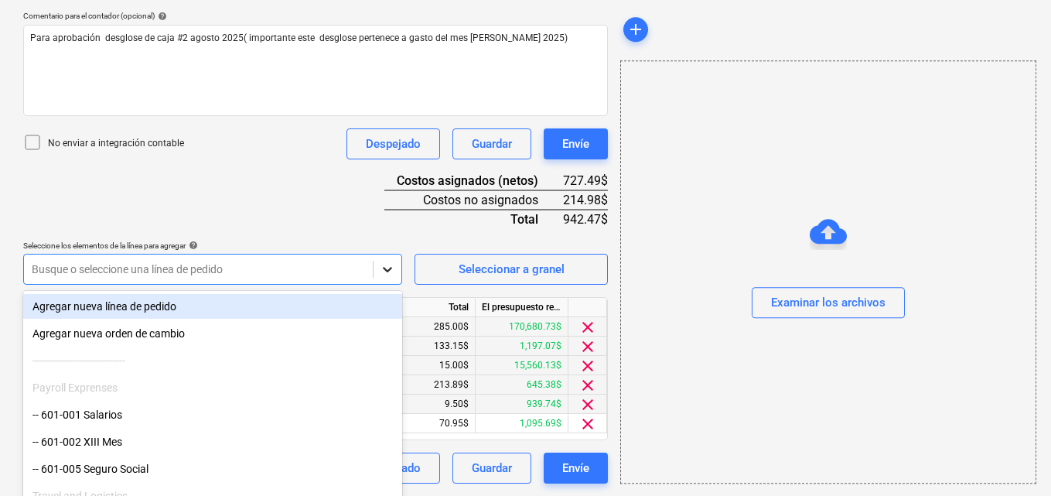
scroll to position [429, 0]
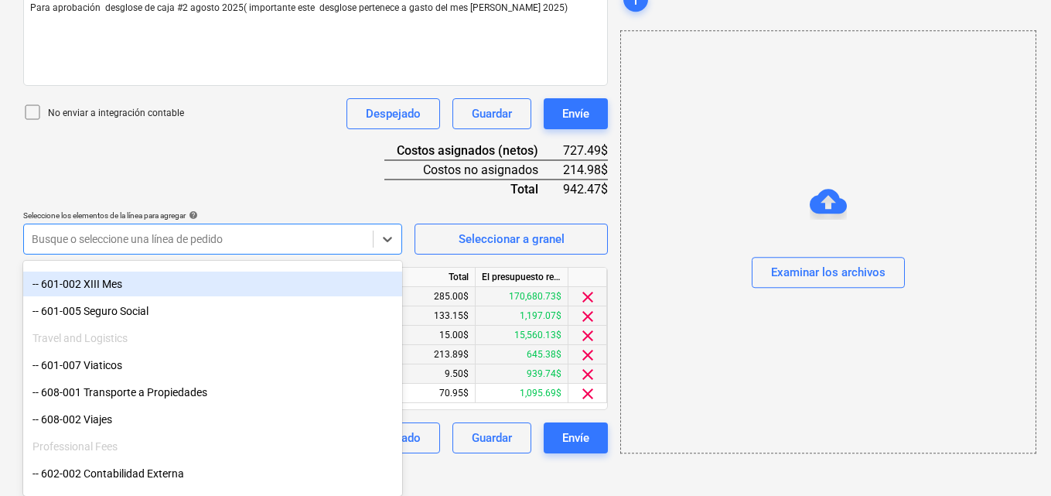
scroll to position [155, 0]
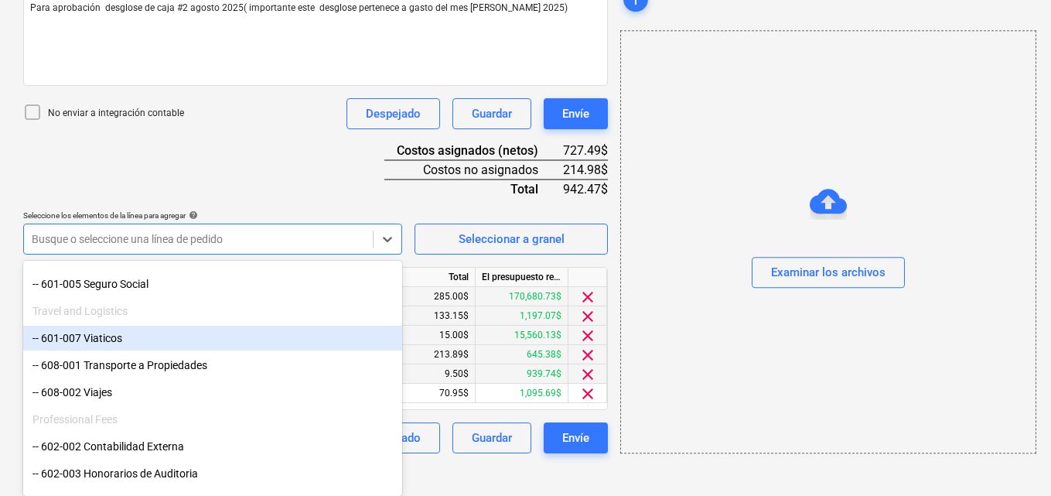
drag, startPoint x: 165, startPoint y: 376, endPoint x: 149, endPoint y: 334, distance: 44.5
click at [149, 334] on div "-- 601-007 Viaticos" at bounding box center [212, 338] width 379 height 25
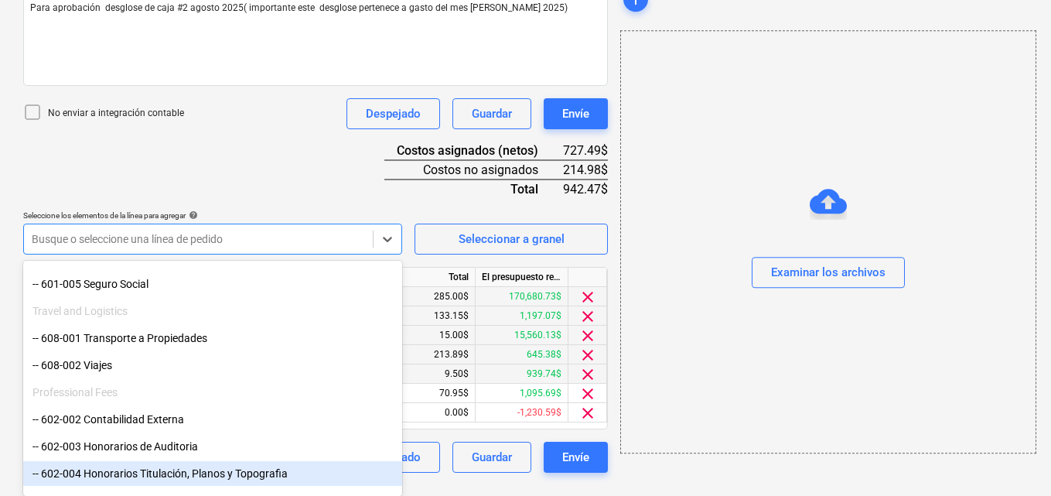
scroll to position [418, 0]
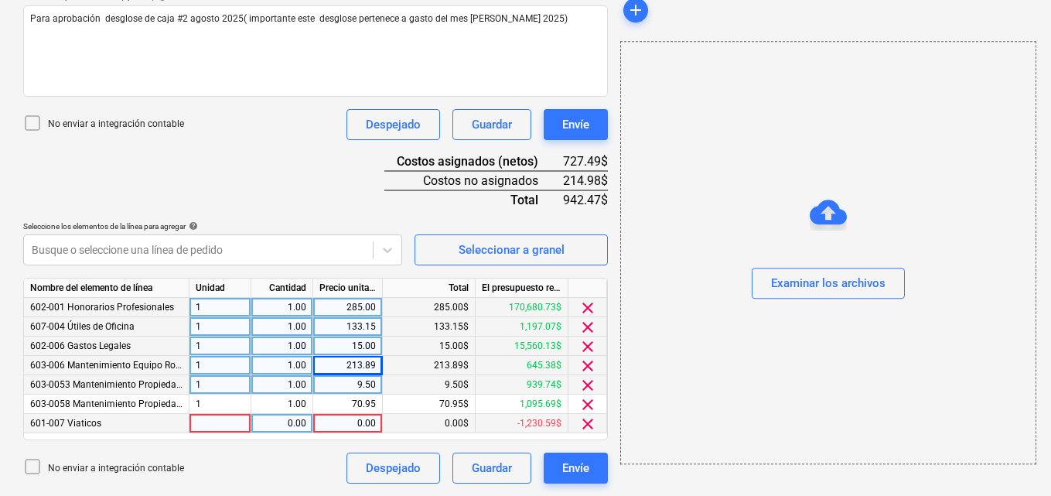
click at [208, 418] on div at bounding box center [220, 423] width 62 height 19
type input "1"
click at [281, 421] on div "0.00" at bounding box center [281, 423] width 49 height 19
type input "1"
click at [353, 424] on div "0.00" at bounding box center [347, 423] width 56 height 19
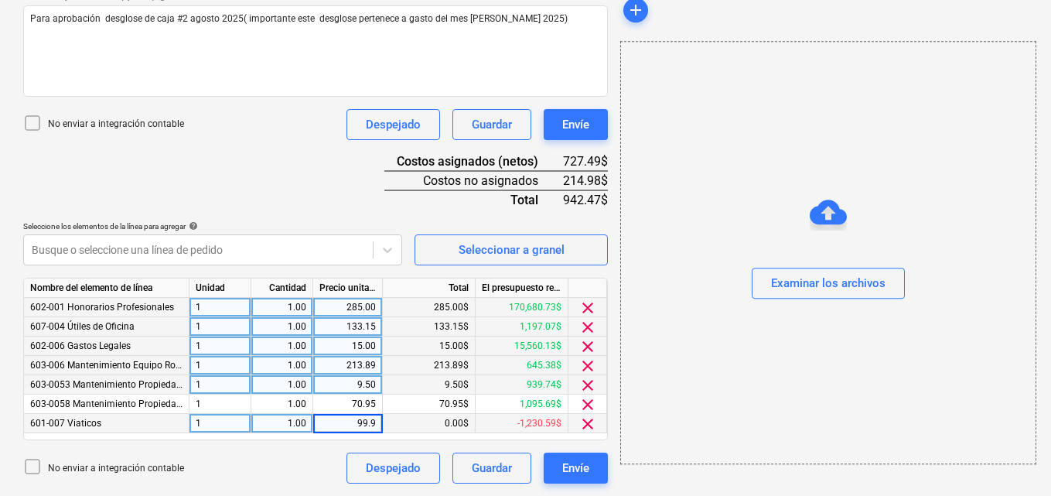
type input "99.98"
click at [387, 250] on icon at bounding box center [387, 249] width 15 height 15
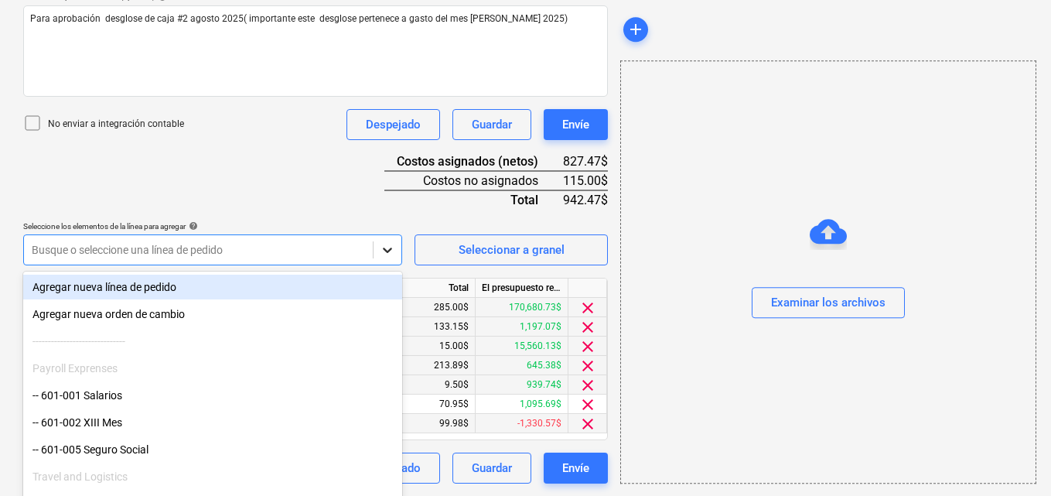
click at [387, 250] on div at bounding box center [387, 250] width 28 height 28
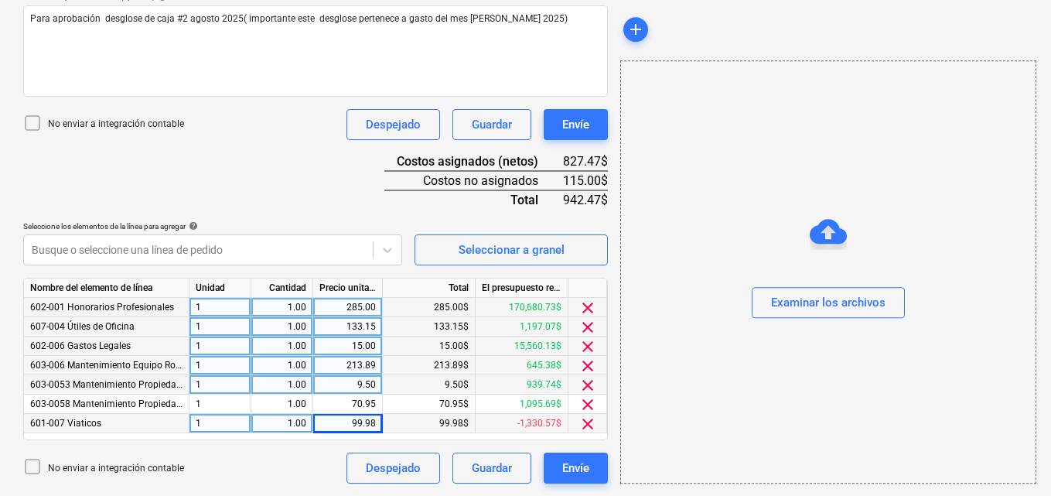
click at [379, 325] on div "133.15" at bounding box center [348, 326] width 70 height 19
type input "163.15"
click at [633, 488] on div "add Examinar los archivos" at bounding box center [827, 74] width 427 height 830
click at [394, 254] on div "Busque o seleccione una línea de pedido" at bounding box center [212, 249] width 379 height 31
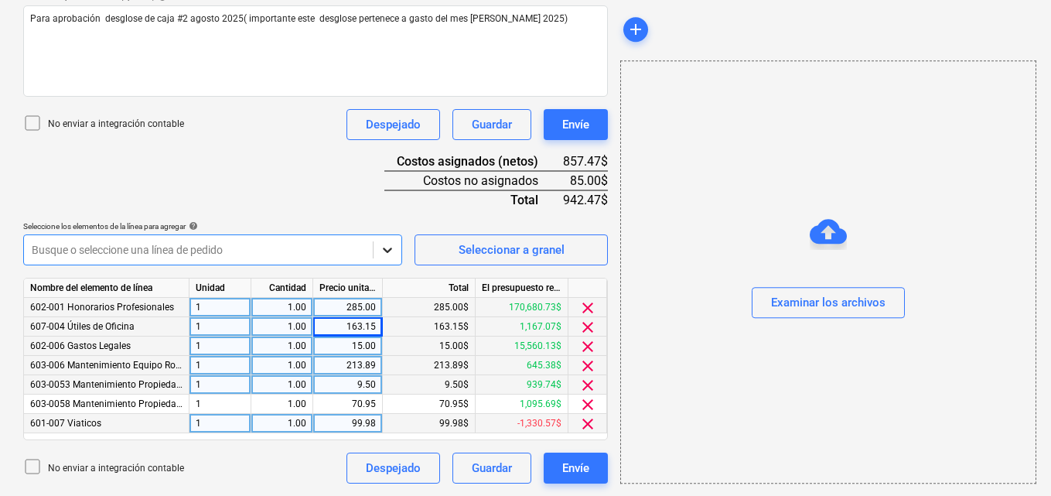
click at [394, 254] on div "Busque o seleccione una línea de pedido" at bounding box center [212, 249] width 379 height 31
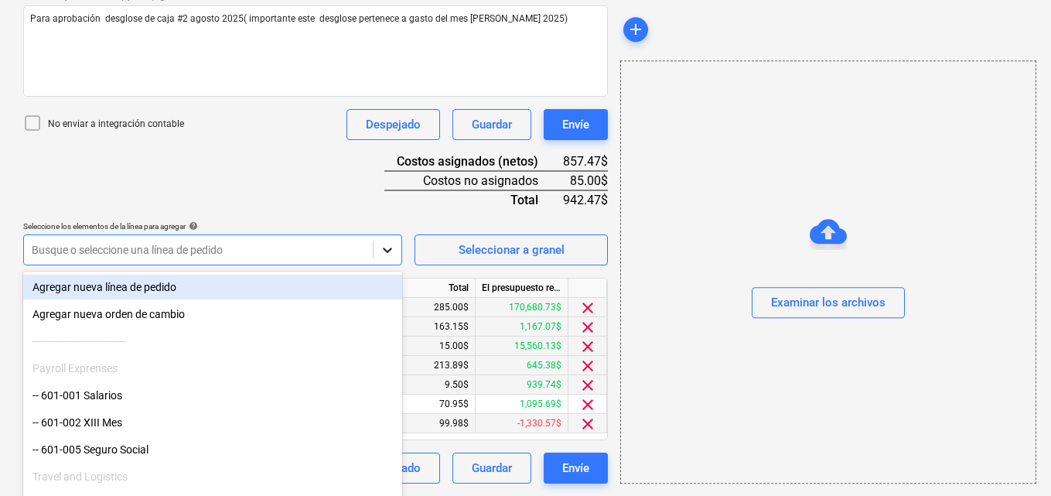
scroll to position [429, 0]
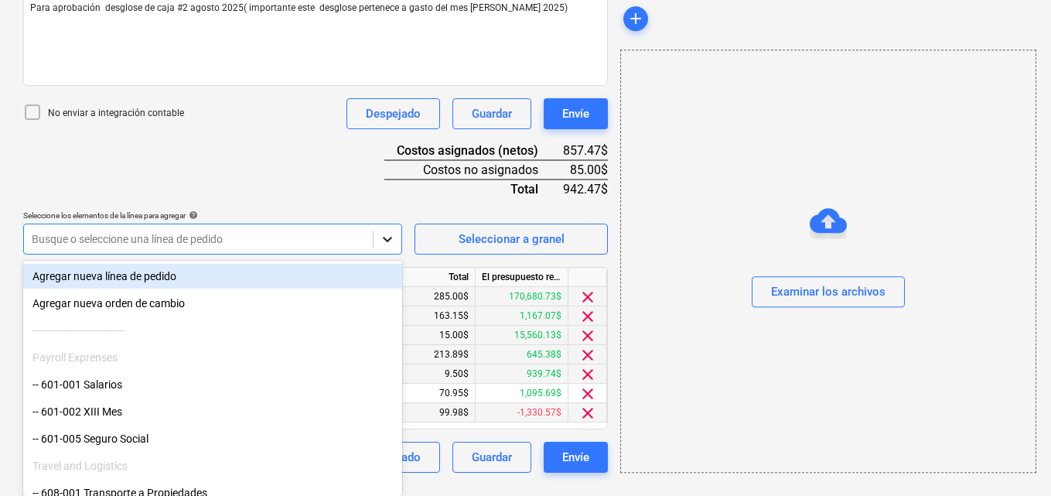
click at [393, 254] on div at bounding box center [387, 238] width 29 height 29
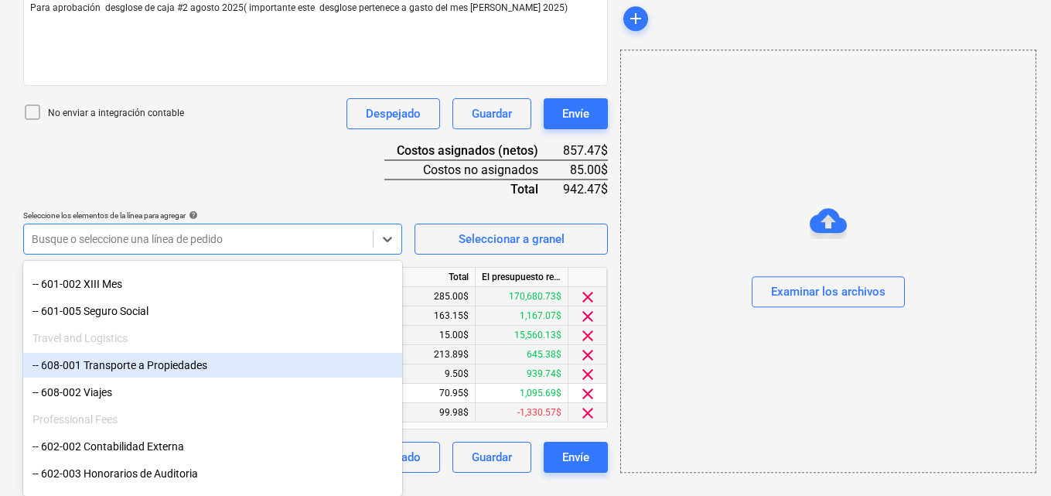
scroll to position [155, 0]
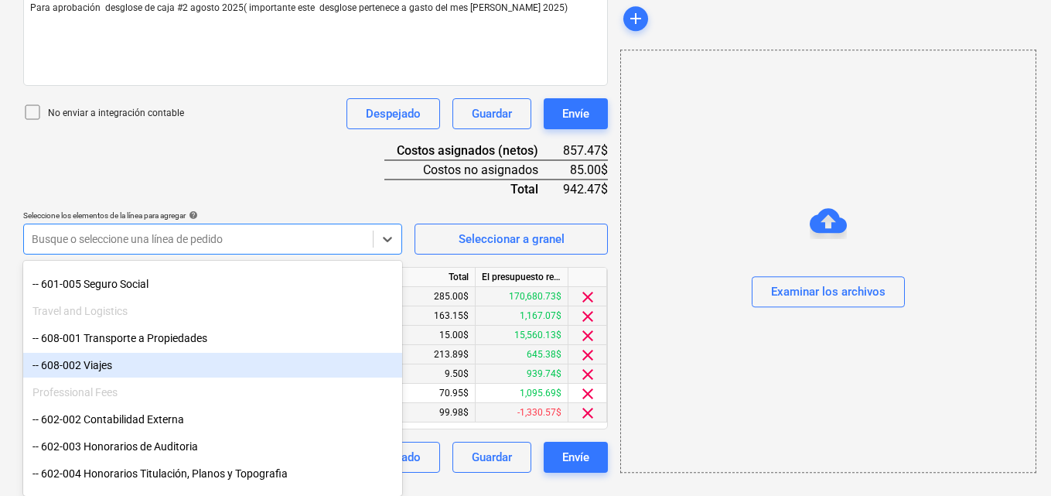
click at [162, 365] on div "-- 608-002 Viajes" at bounding box center [212, 365] width 379 height 25
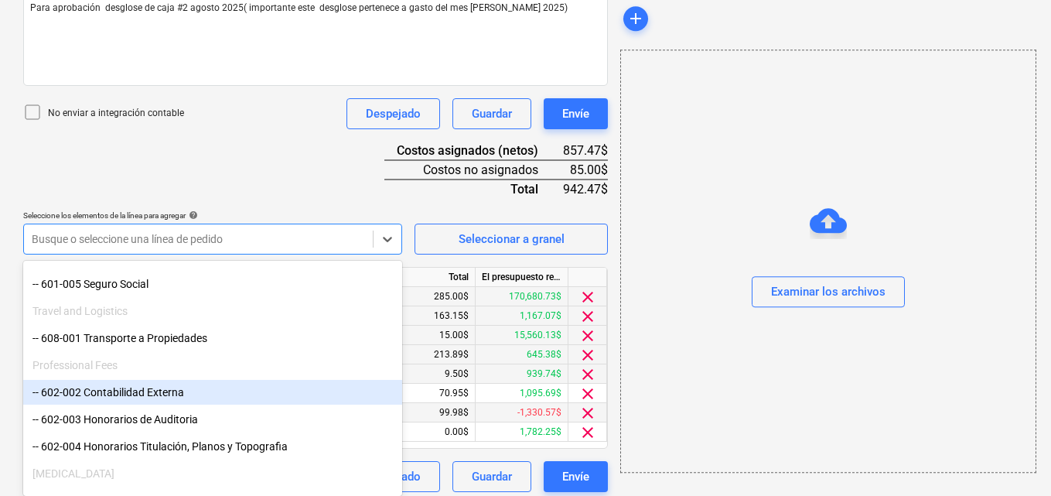
click at [628, 482] on div "add Examinar los archivos" at bounding box center [827, 73] width 427 height 850
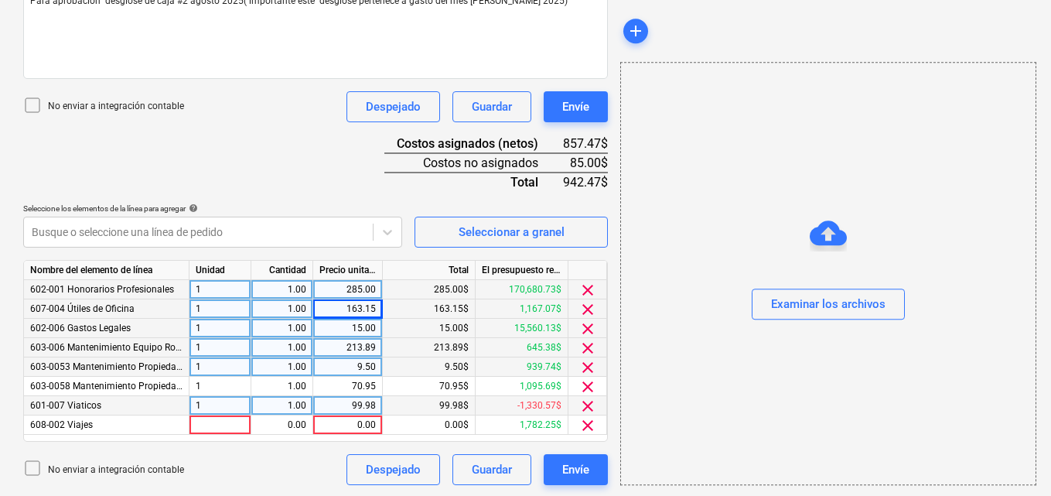
scroll to position [438, 0]
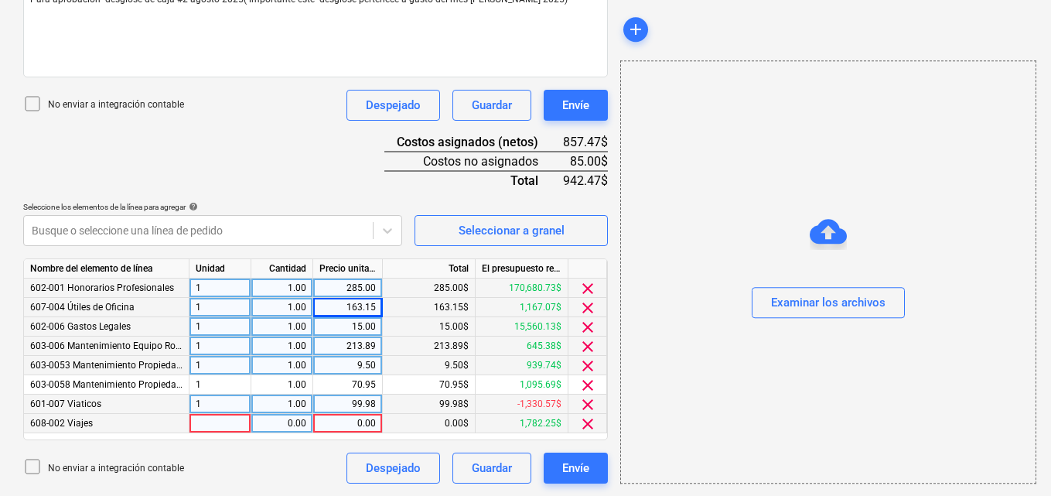
click at [203, 425] on div at bounding box center [220, 423] width 62 height 19
type input "1"
click at [285, 423] on div "0.00" at bounding box center [281, 423] width 49 height 19
type input "1"
click at [353, 423] on div "0.00" at bounding box center [347, 423] width 56 height 19
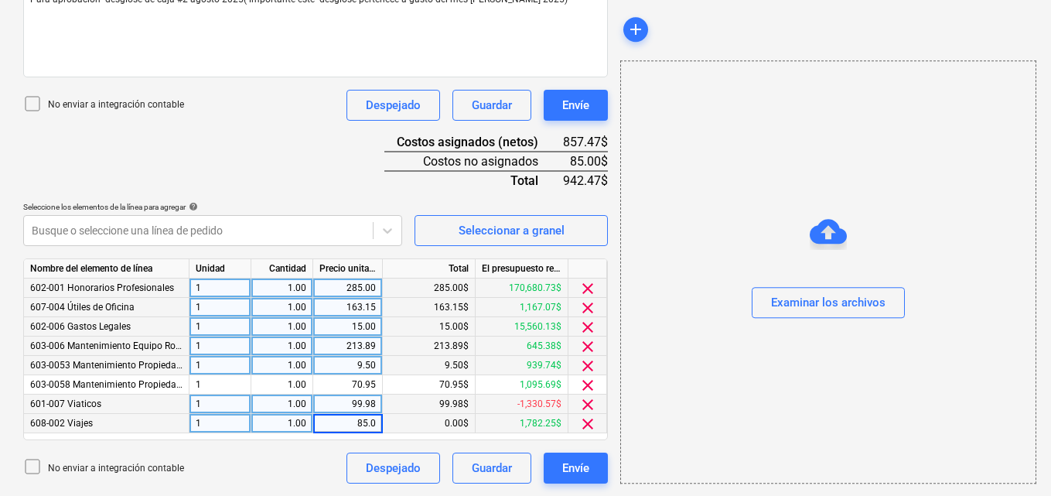
type input "85.00"
click at [623, 488] on div "add Examinar los archivos" at bounding box center [827, 65] width 427 height 850
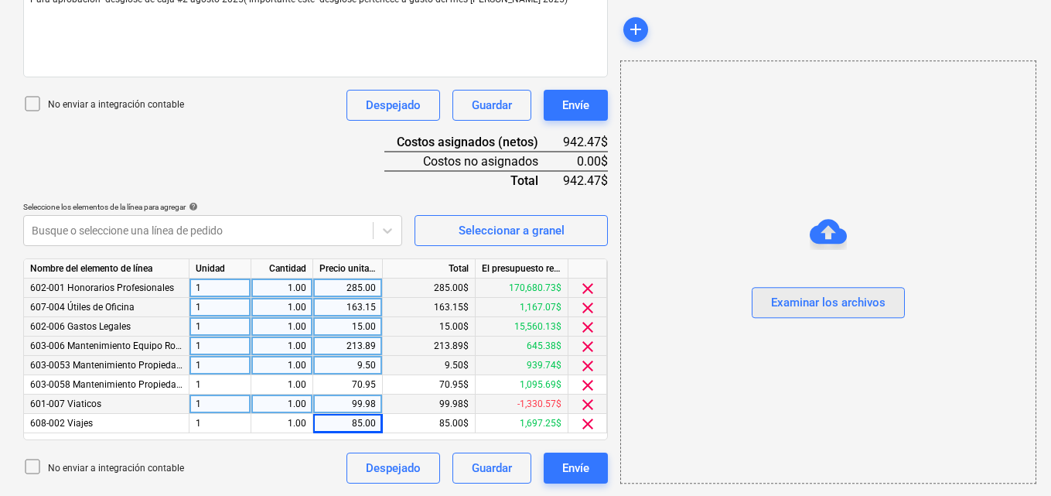
click at [807, 295] on div "Examinar los archivos" at bounding box center [828, 303] width 114 height 20
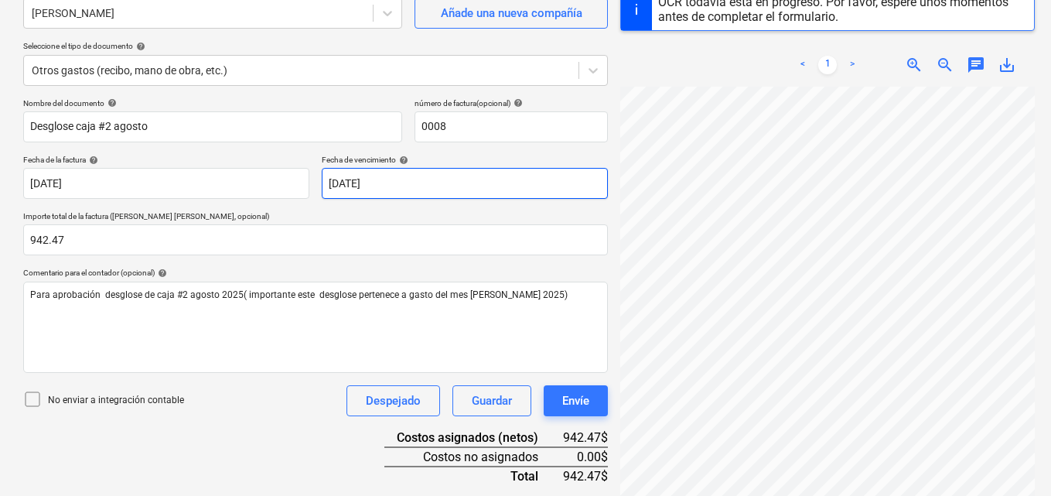
scroll to position [155, 0]
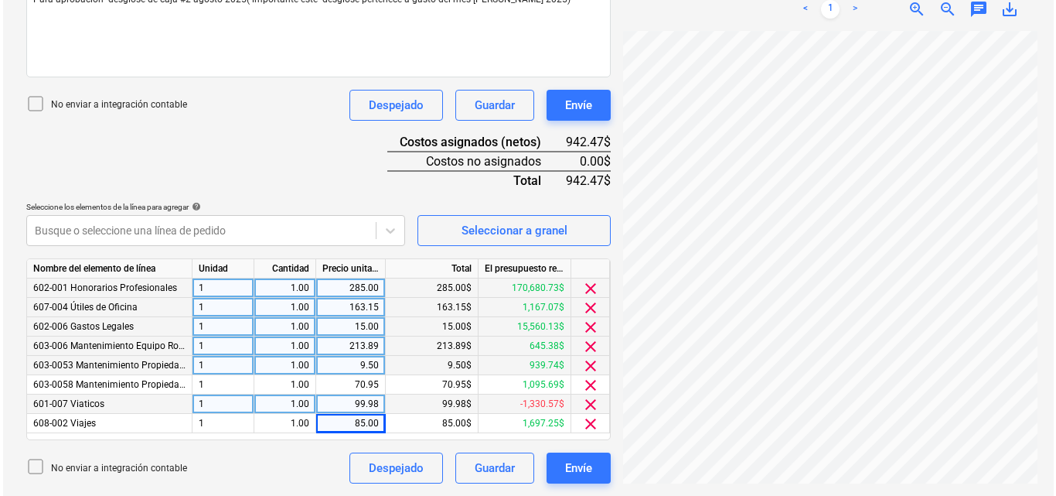
scroll to position [210, 0]
click at [575, 465] on div "Envíe" at bounding box center [575, 468] width 27 height 20
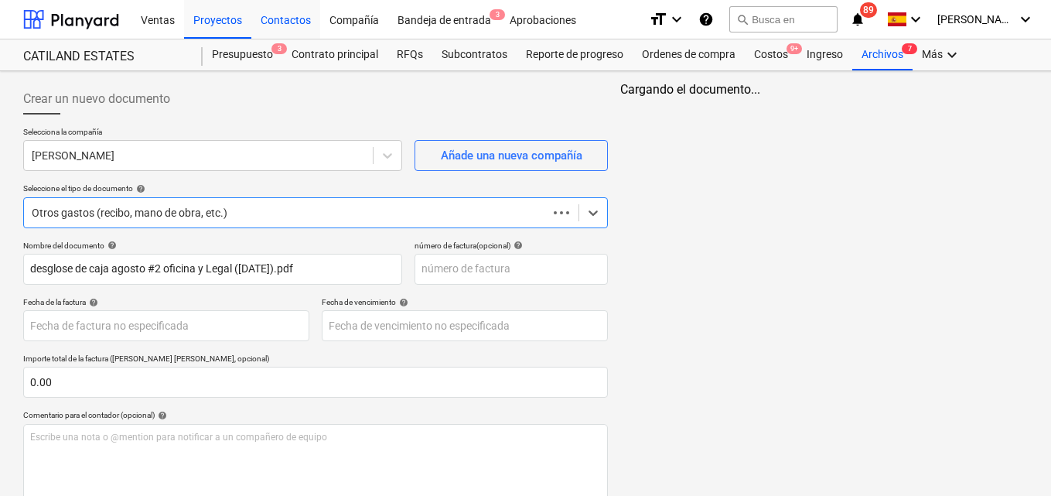
scroll to position [162, 0]
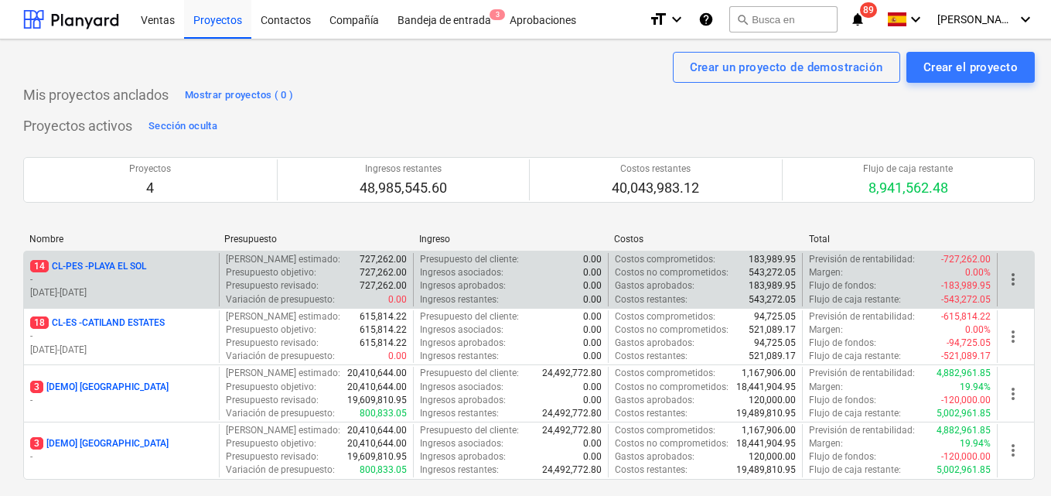
click at [145, 286] on p "01.01.2025 - 31.07.2025" at bounding box center [121, 292] width 182 height 13
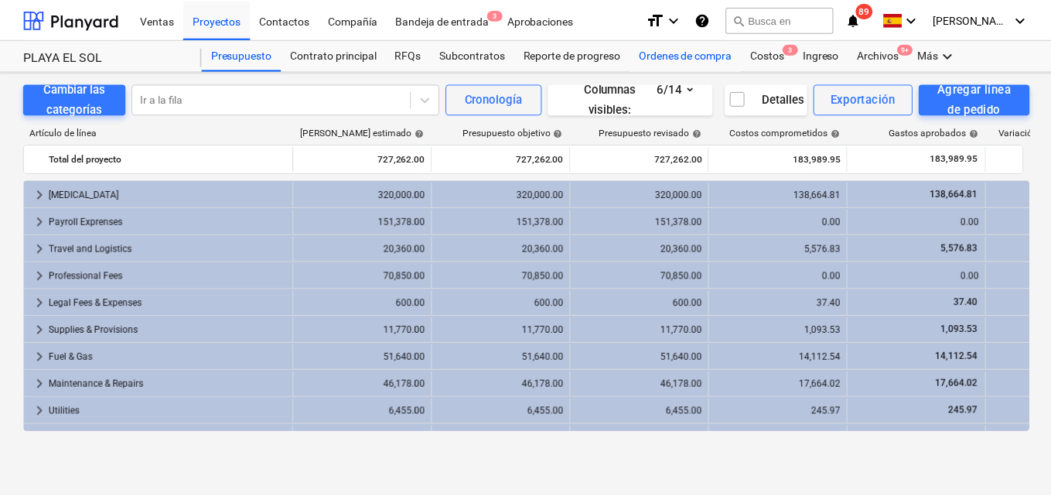
scroll to position [49, 0]
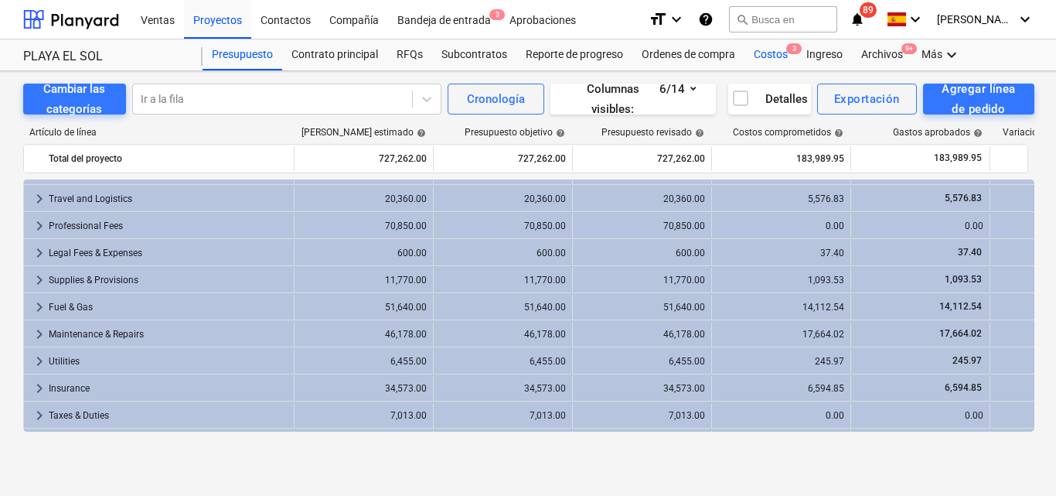
click at [763, 58] on div "Costos 3" at bounding box center [771, 54] width 53 height 31
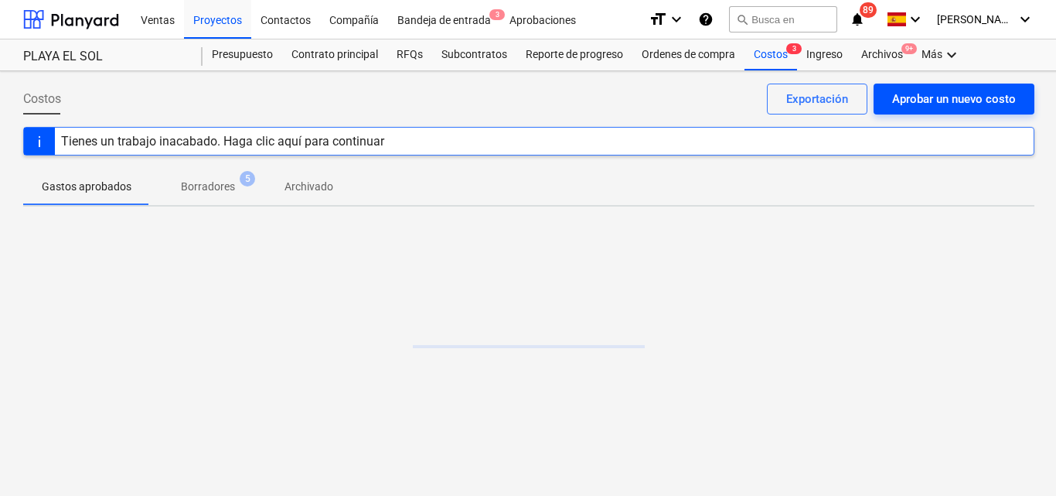
click at [915, 96] on div "Aprobar un nuevo costo" at bounding box center [954, 99] width 124 height 20
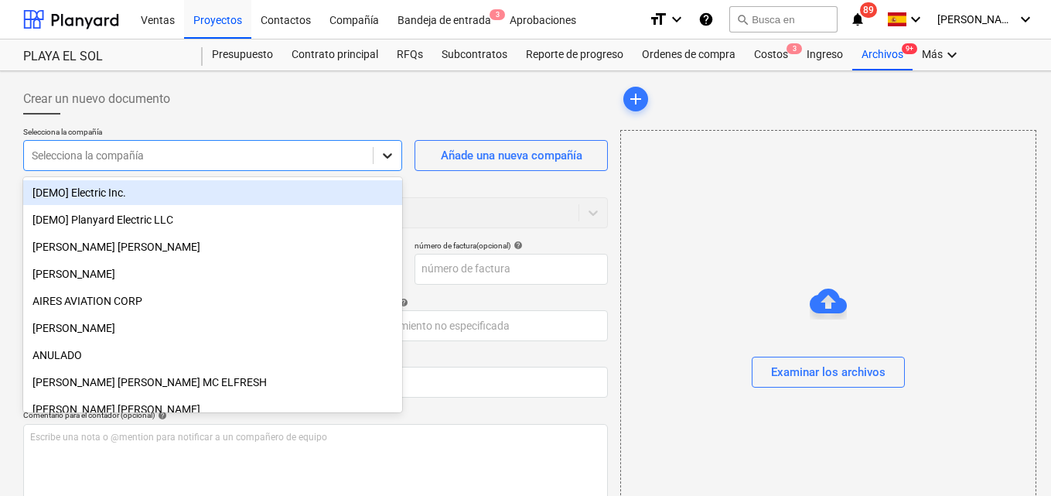
click at [389, 165] on div at bounding box center [387, 155] width 28 height 28
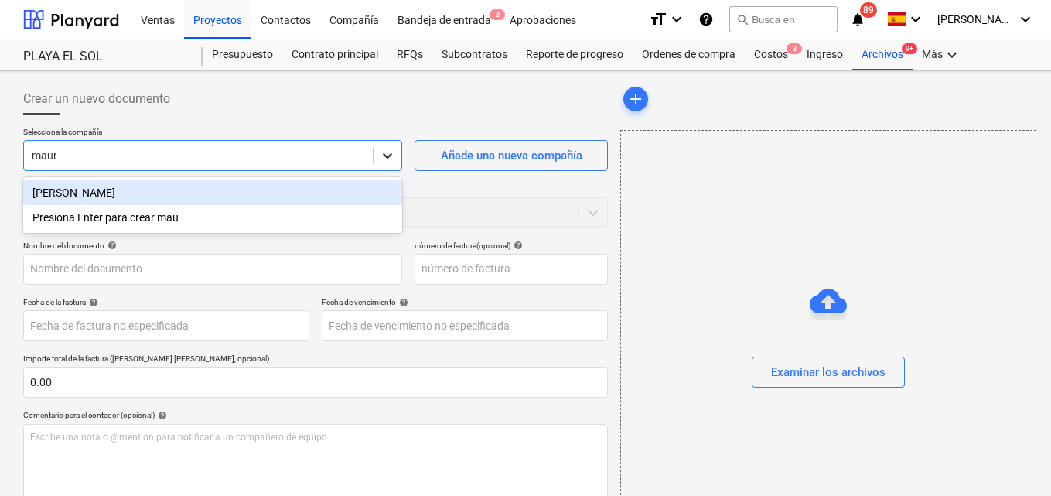
type input "maura"
click at [138, 199] on div "[PERSON_NAME]" at bounding box center [212, 192] width 379 height 25
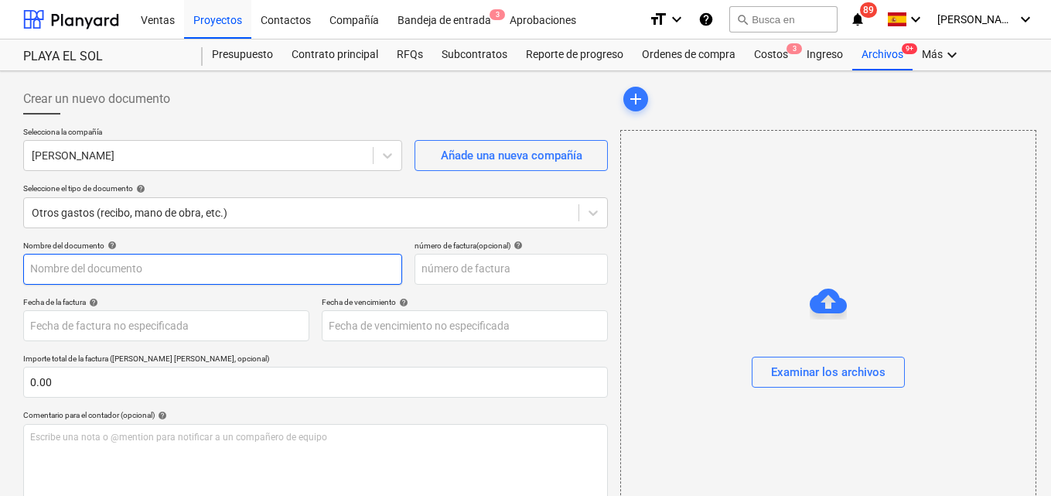
click at [44, 268] on input "text" at bounding box center [212, 269] width 379 height 31
type input "Desglose de caja #2 agosto"
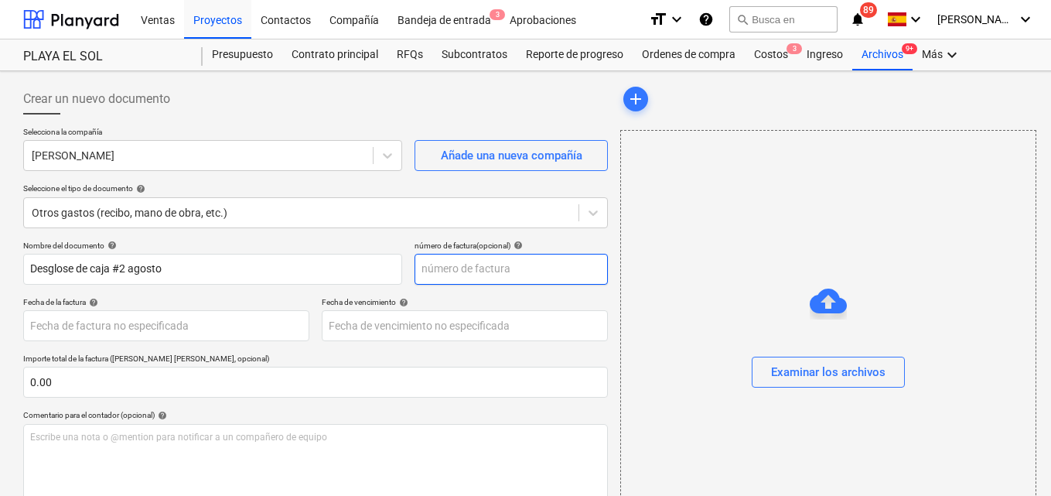
click at [425, 264] on input "text" at bounding box center [510, 269] width 193 height 31
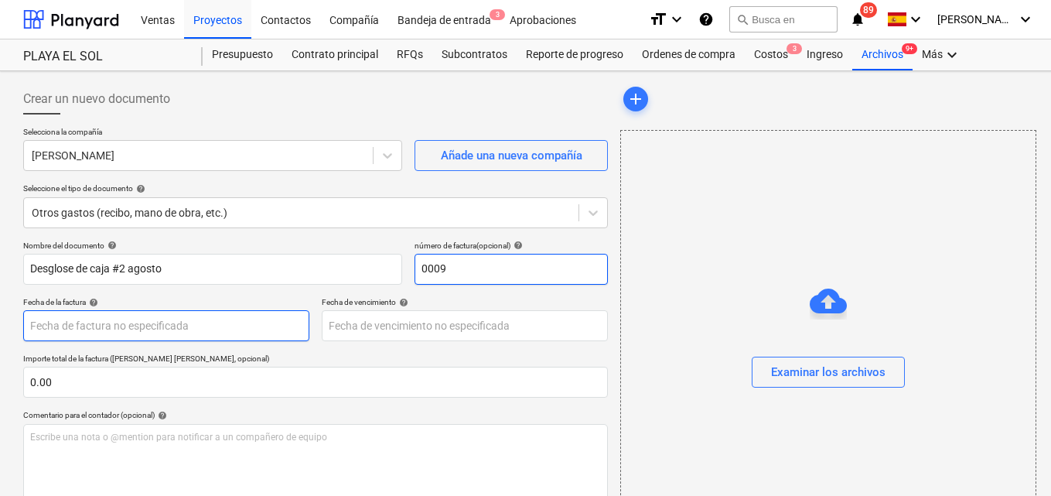
type input "0009"
click at [44, 326] on body "Ventas Proyectos Contactos Compañía Bandeja de entrada 3 Aprobaciones format_si…" at bounding box center [525, 248] width 1051 height 496
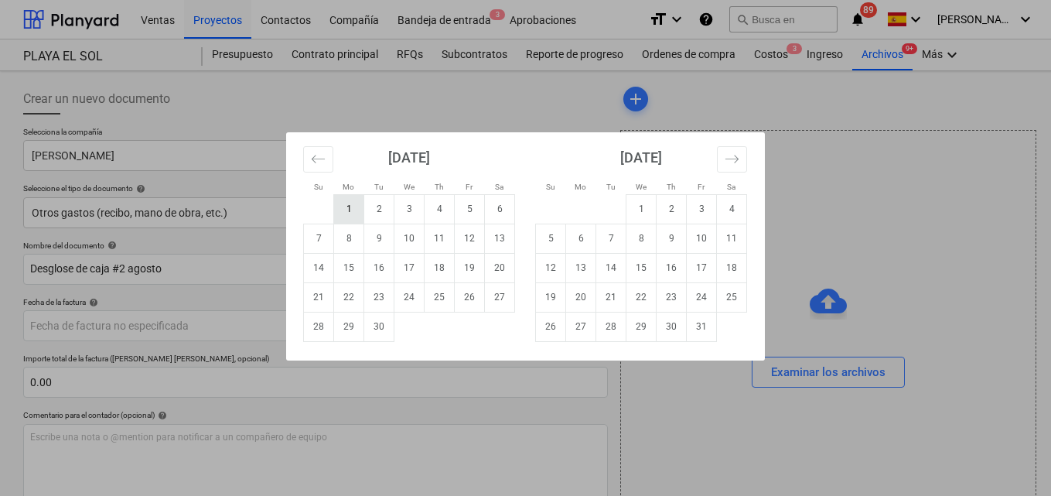
click at [342, 214] on td "1" at bounding box center [349, 208] width 30 height 29
type input "[DATE]"
click at [347, 325] on body "Ventas Proyectos Contactos Compañía Bandeja de entrada 3 Aprobaciones format_si…" at bounding box center [525, 248] width 1051 height 496
click at [350, 212] on td "1" at bounding box center [349, 208] width 30 height 29
type input "[DATE]"
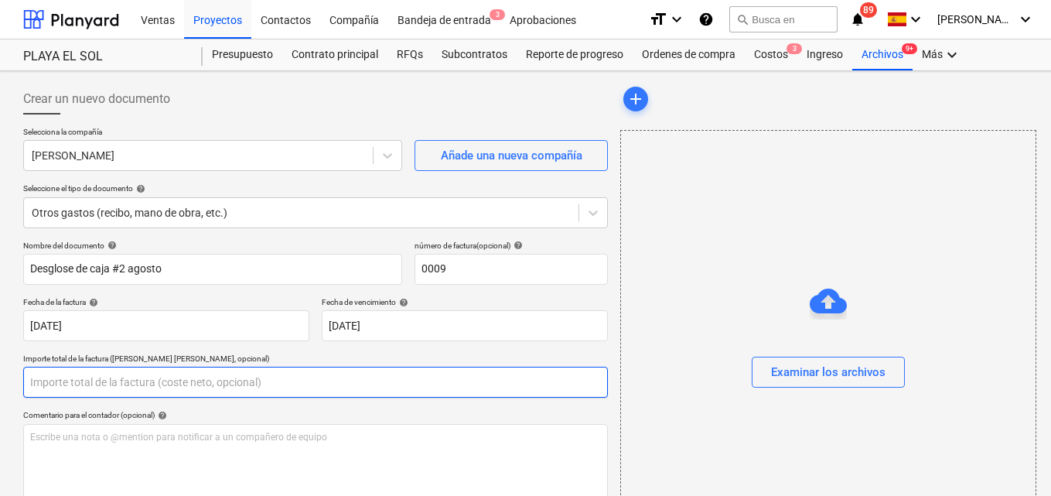
click at [56, 387] on input "text" at bounding box center [315, 382] width 585 height 31
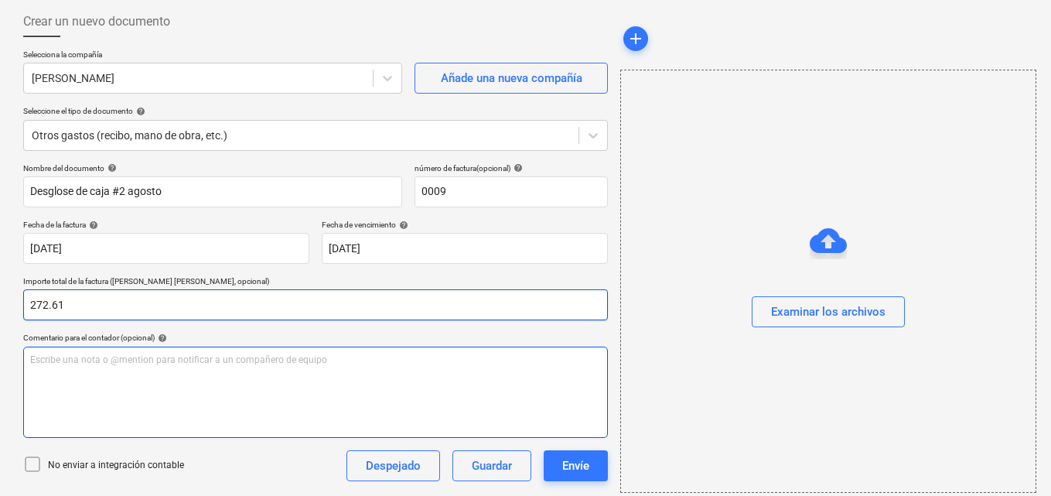
scroll to position [155, 0]
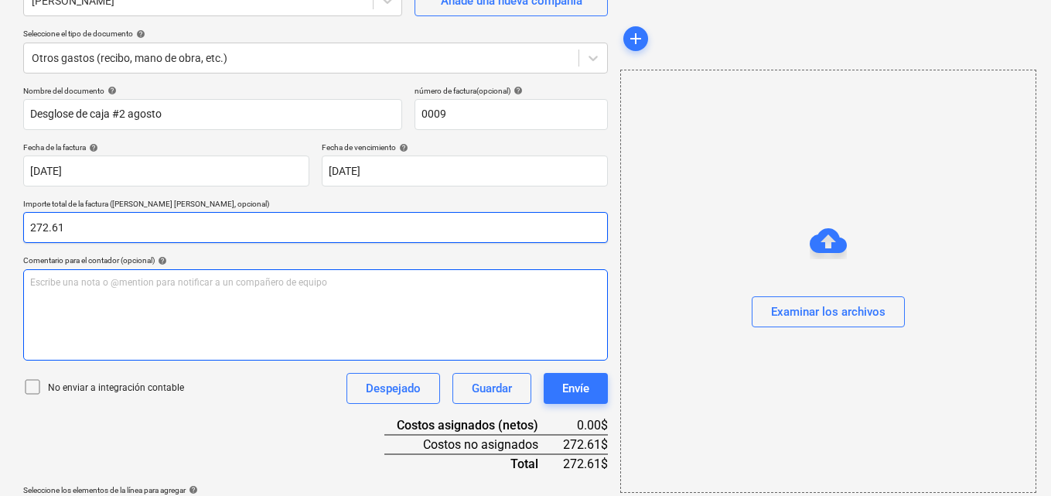
type input "272.61"
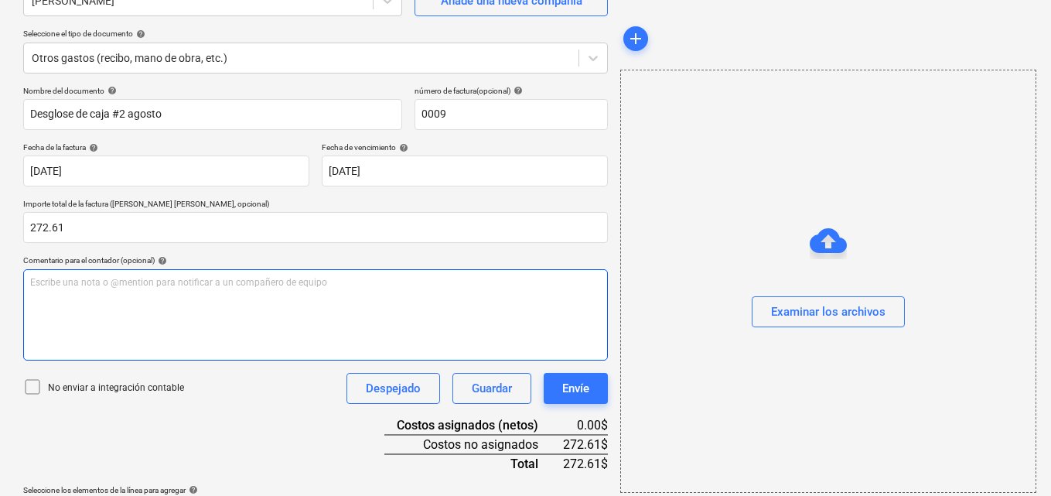
click at [41, 283] on p "Escribe una nota o @mention para notificar a un compañero de equipo ﻿" at bounding box center [315, 282] width 571 height 13
click at [152, 283] on span "Para autorizar gasto de caja amareliz" at bounding box center [109, 282] width 158 height 11
click at [158, 282] on span "Para autorizar gasto de caja mareliz" at bounding box center [106, 282] width 152 height 11
click at [180, 281] on span "Para autorizar gasto de caja Mareliz" at bounding box center [106, 282] width 152 height 11
click at [217, 282] on span "Para autorizar gasto de caja Mareliz ( aImportante estes desglose pertenese a g…" at bounding box center [295, 282] width 531 height 11
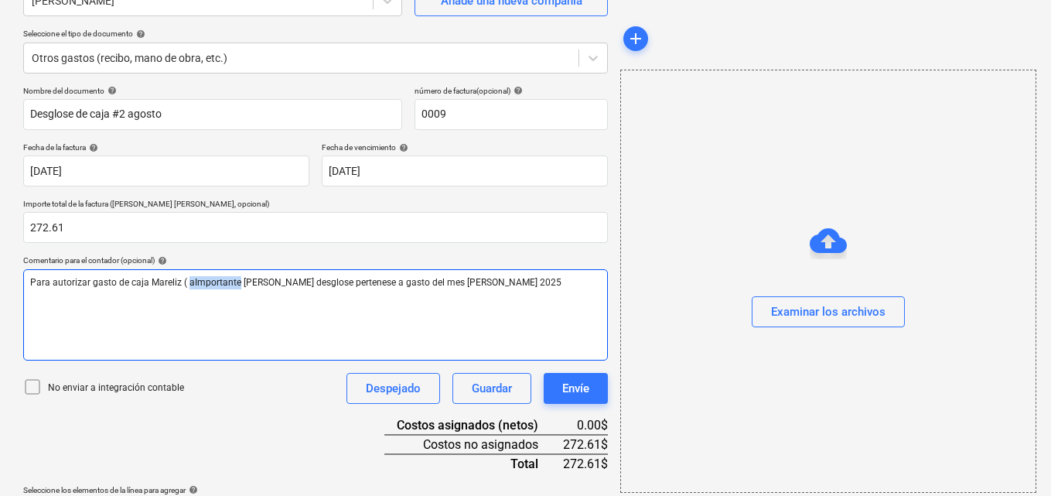
drag, startPoint x: 217, startPoint y: 282, endPoint x: 193, endPoint y: 301, distance: 30.3
click at [193, 301] on div "Para autorizar gasto de caja Mareliz ( aImportante estes desglose pertenese a g…" at bounding box center [315, 314] width 585 height 91
click at [190, 279] on span "Para autorizar gasto de caja Mareliz ( aImportante estes desglose pertenese a g…" at bounding box center [295, 282] width 531 height 11
click at [247, 282] on span "Para autorizar gasto de caja Mareliz ( Importante estes desglose pertenese a ga…" at bounding box center [293, 282] width 526 height 11
drag, startPoint x: 247, startPoint y: 282, endPoint x: 211, endPoint y: 323, distance: 54.8
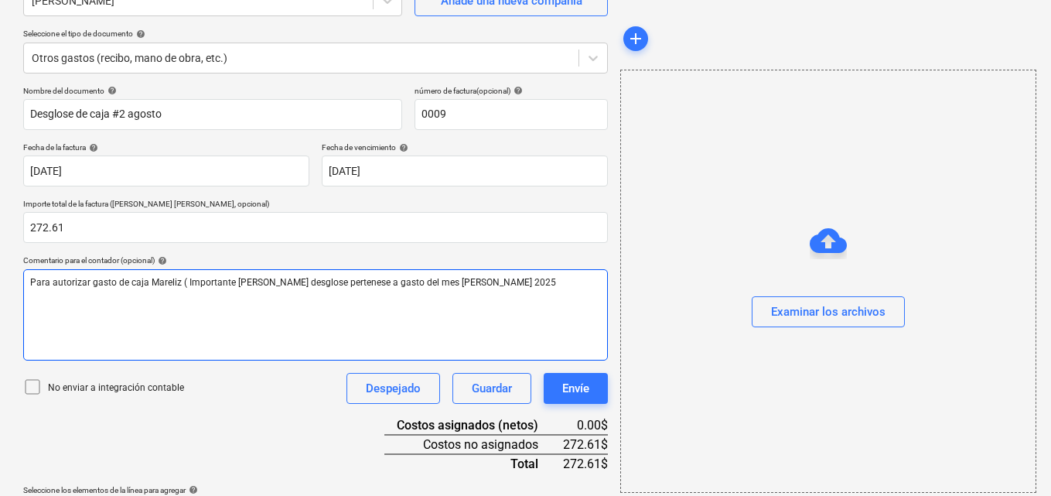
click at [211, 323] on div "Para autorizar gasto de caja Mareliz ( Importante estes desglose pertenese a ga…" at bounding box center [315, 314] width 585 height 91
click at [255, 281] on span "Para autorizar gasto de caja Mareliz ( Importante estes desglose pertenese a ga…" at bounding box center [293, 282] width 526 height 11
click at [318, 277] on span "Para autorizar gasto de caja Mareliz ( Importante este desglose pertenese a gas…" at bounding box center [266, 282] width 472 height 11
click at [318, 284] on span "Para autorizar gasto de caja Mareliz ( Importante este desglose pertenese a gas…" at bounding box center [266, 282] width 472 height 11
click at [472, 284] on p "Para autorizar gasto de caja Mareliz ( Importante este desglose pertenece a gas…" at bounding box center [315, 282] width 571 height 13
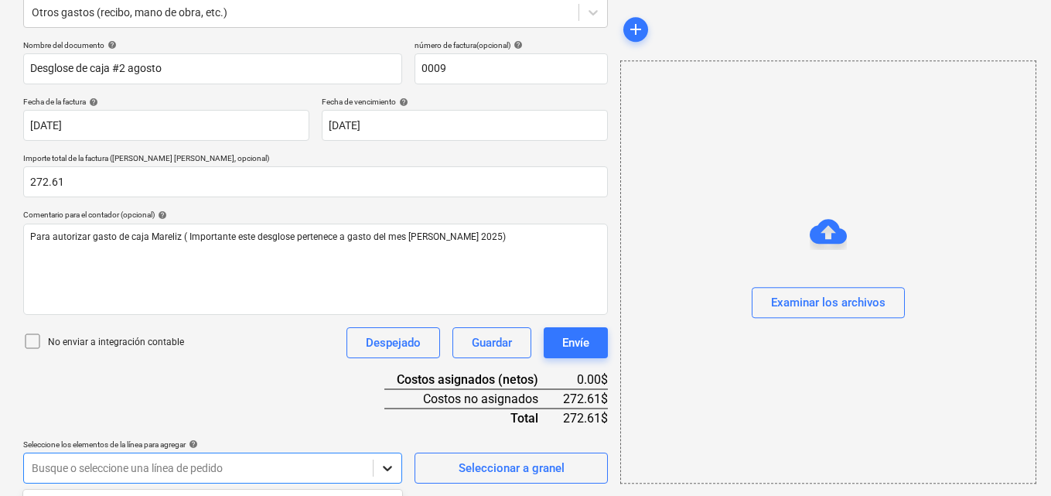
scroll to position [429, 0]
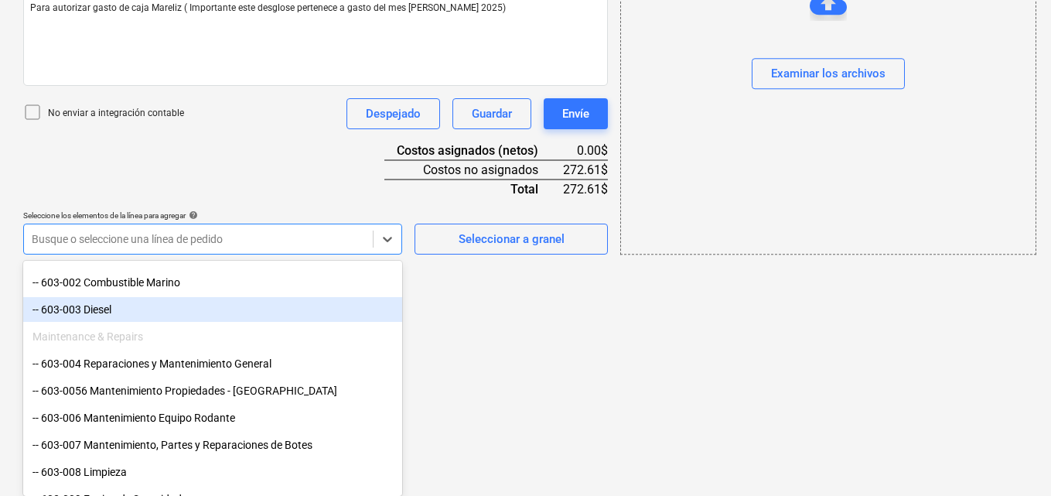
scroll to position [696, 0]
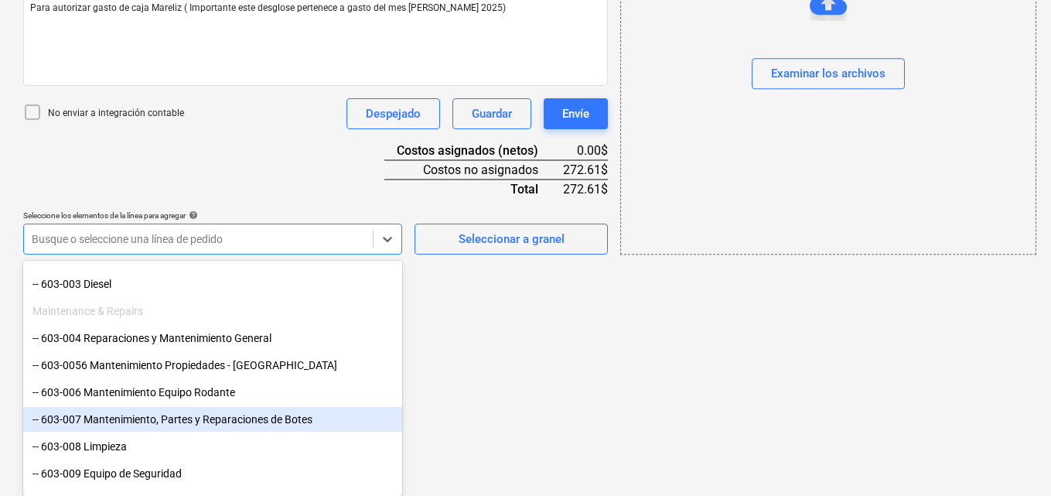
click at [199, 419] on div "-- 603-007 Mantenimiento, Partes y Reparaciones de Botes" at bounding box center [212, 419] width 379 height 25
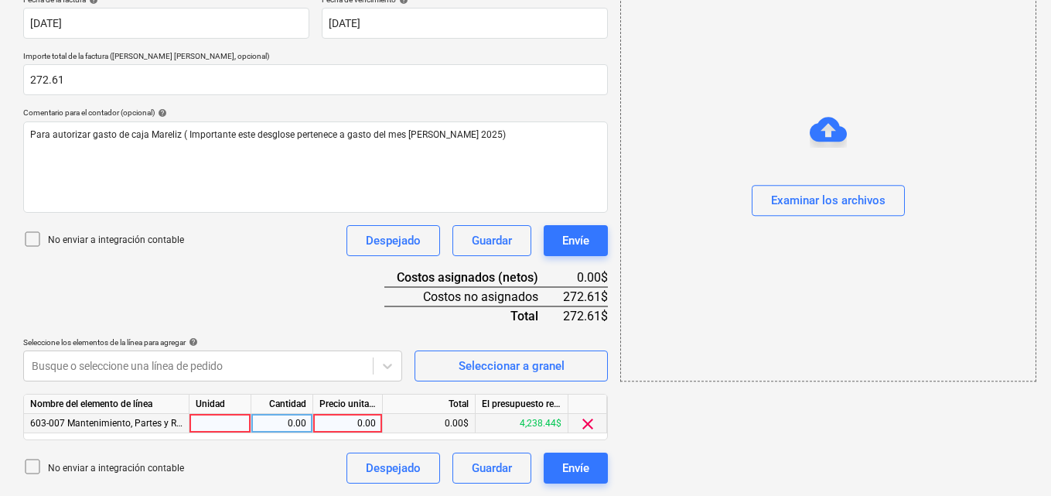
click at [213, 419] on div at bounding box center [220, 423] width 62 height 19
type input "1"
click at [283, 424] on div "0.00" at bounding box center [281, 423] width 49 height 19
type input "1"
click at [350, 422] on div "0.00" at bounding box center [347, 423] width 56 height 19
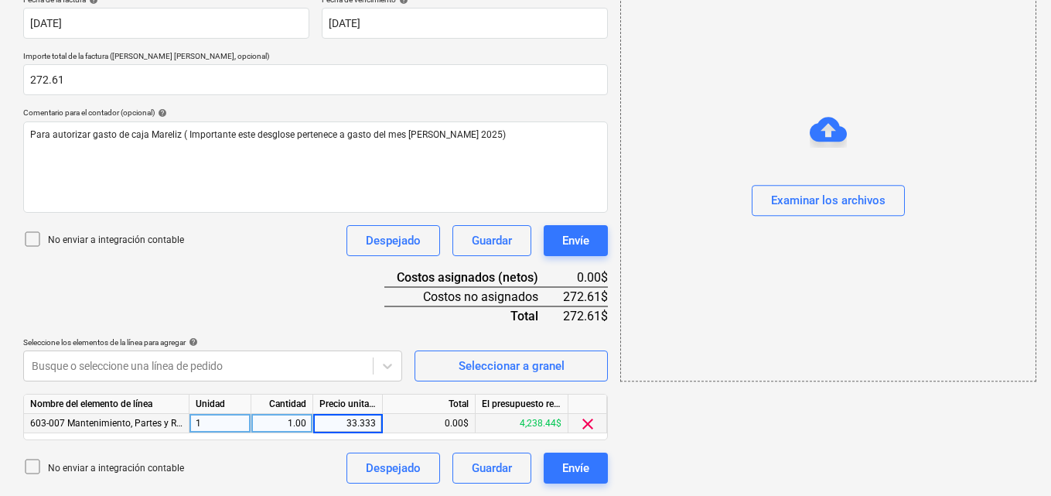
type input "33.33"
click at [390, 361] on icon at bounding box center [387, 365] width 15 height 15
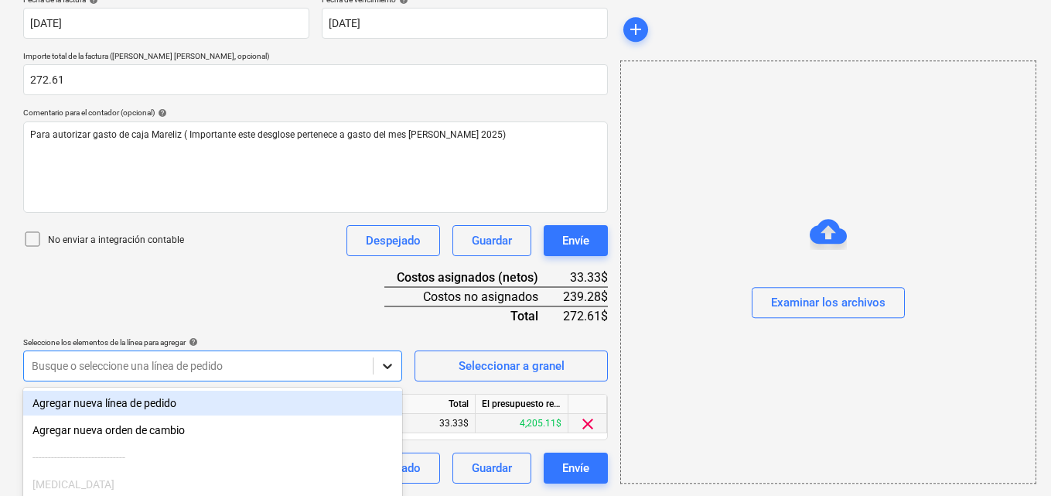
scroll to position [429, 0]
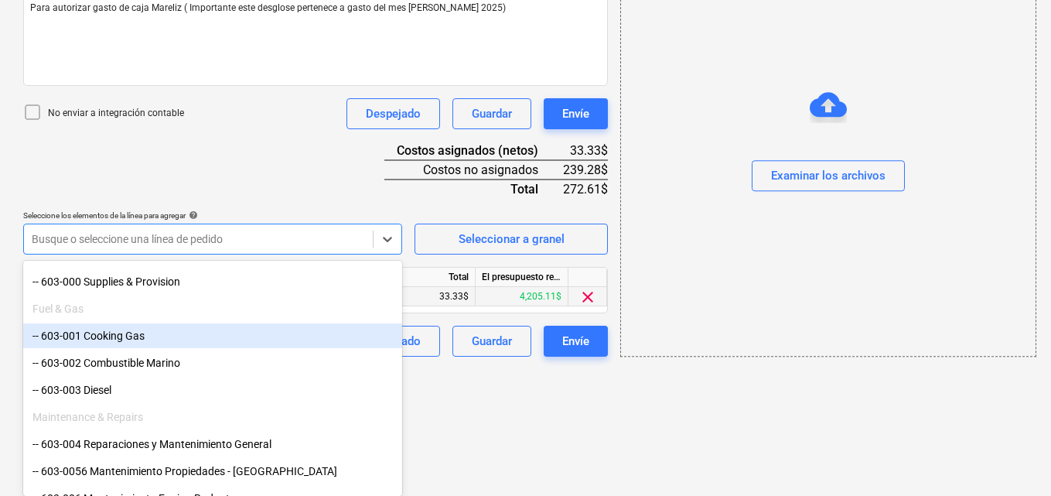
scroll to position [615, 0]
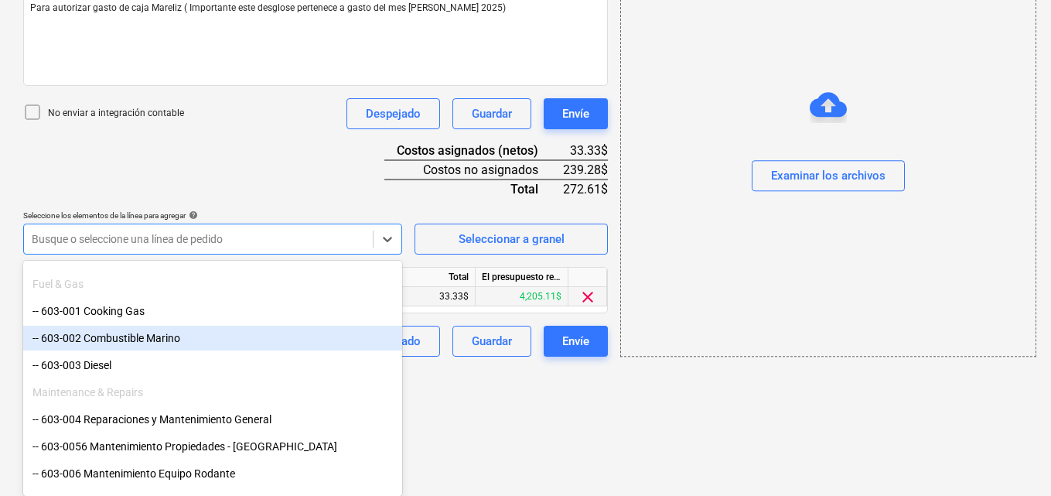
click at [196, 340] on div "-- 603-002 Combustible Marino" at bounding box center [212, 338] width 379 height 25
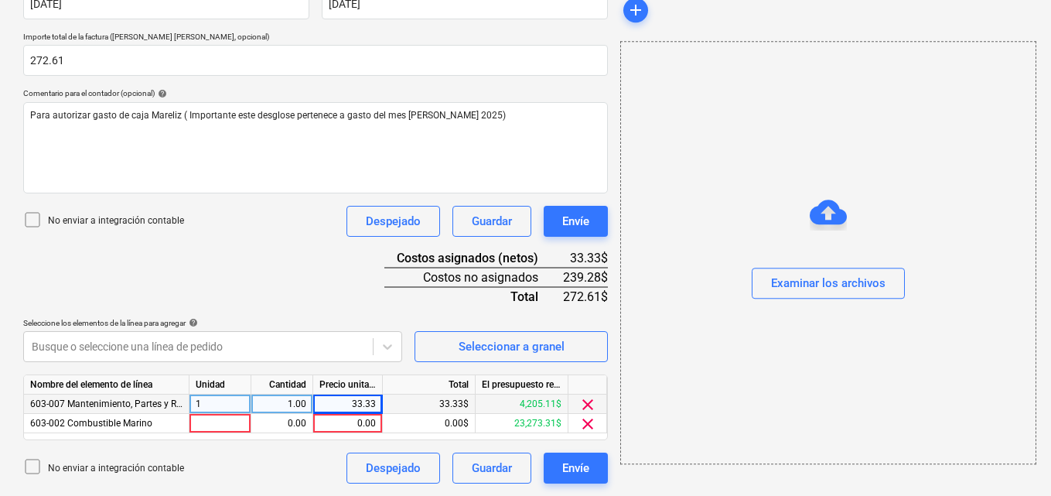
scroll to position [322, 0]
click at [203, 421] on div at bounding box center [220, 423] width 62 height 19
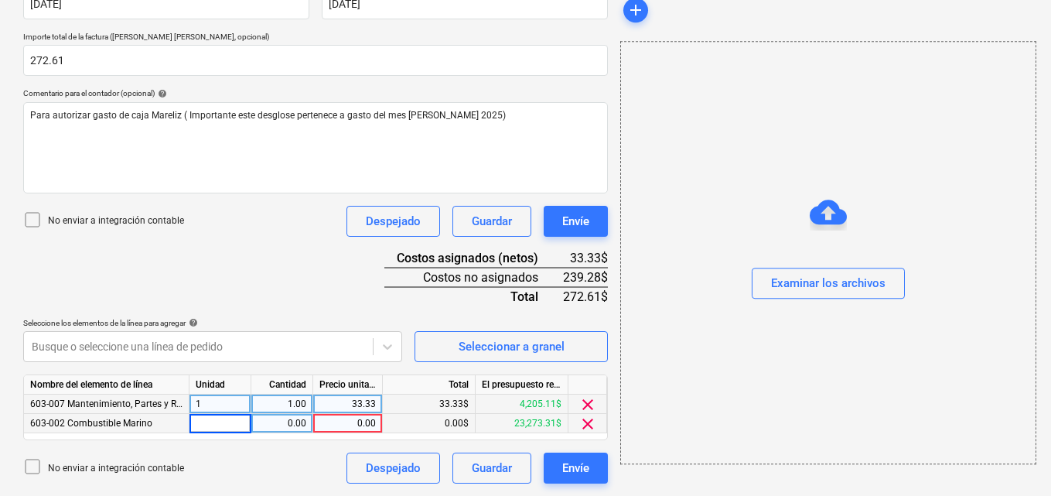
type input "1"
click at [281, 420] on div "0.00" at bounding box center [281, 423] width 49 height 19
type input "1"
click at [354, 422] on div "0.00" at bounding box center [347, 423] width 56 height 19
type input "53.93"
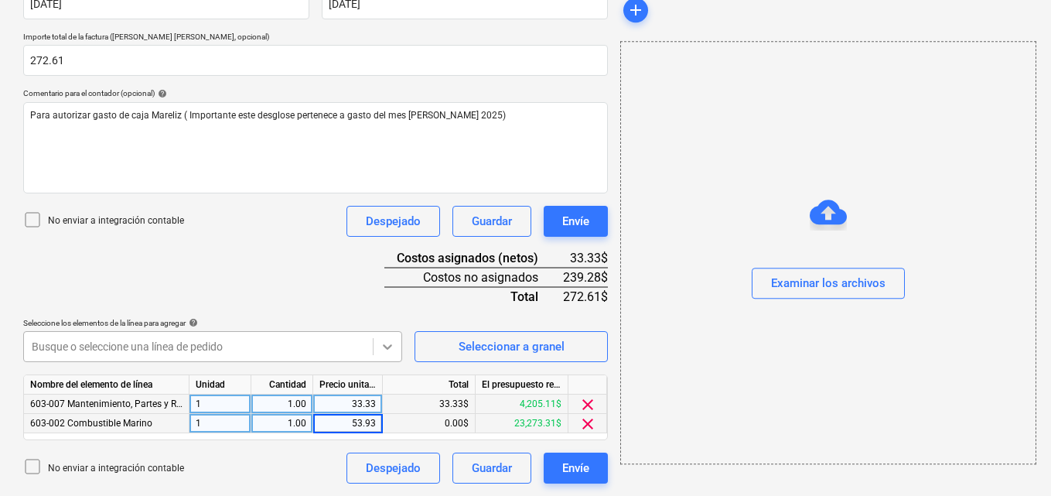
click at [387, 347] on icon at bounding box center [388, 346] width 9 height 5
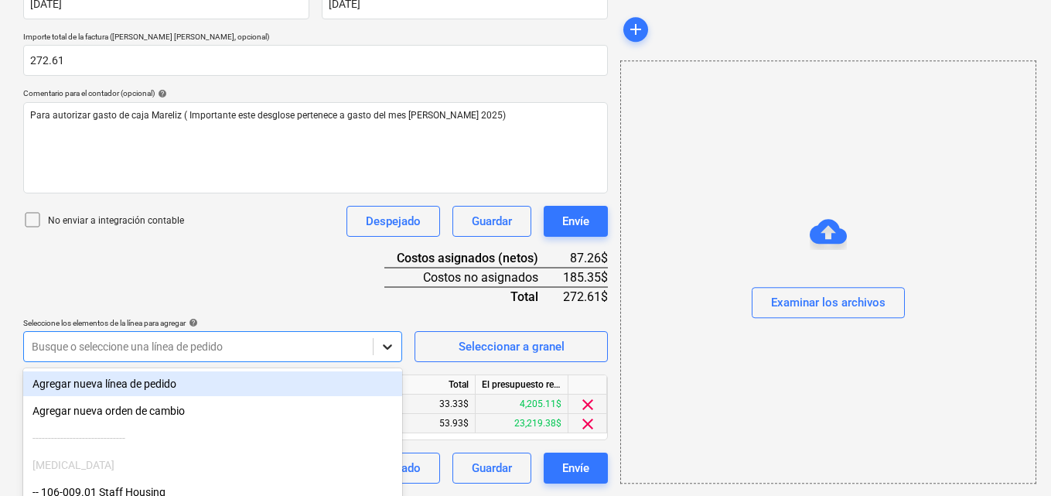
scroll to position [429, 0]
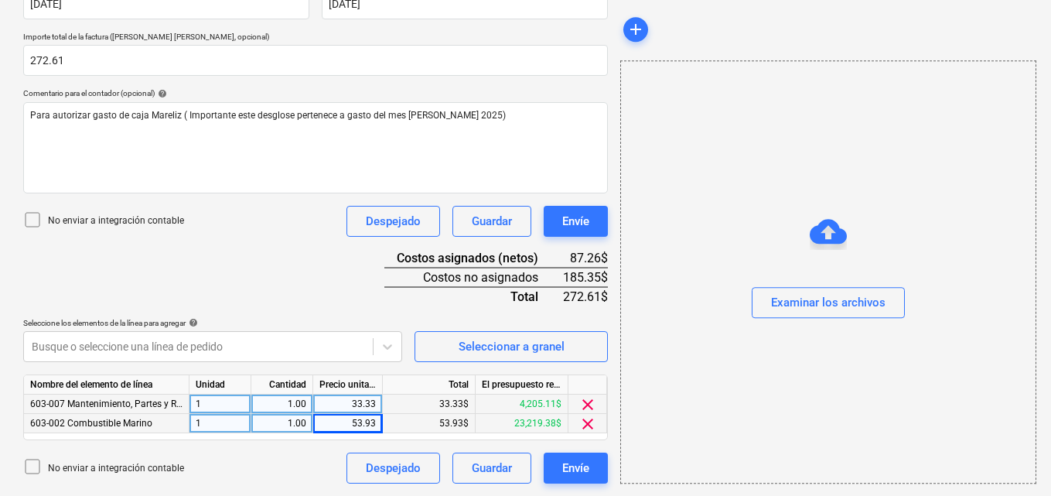
scroll to position [322, 0]
click at [373, 421] on div "53.93" at bounding box center [347, 423] width 56 height 19
type input "213.93"
click at [625, 492] on div "Crear un nuevo documento Selecciona la compañía MAURA MORALES Añade una nueva c…" at bounding box center [529, 122] width 1058 height 746
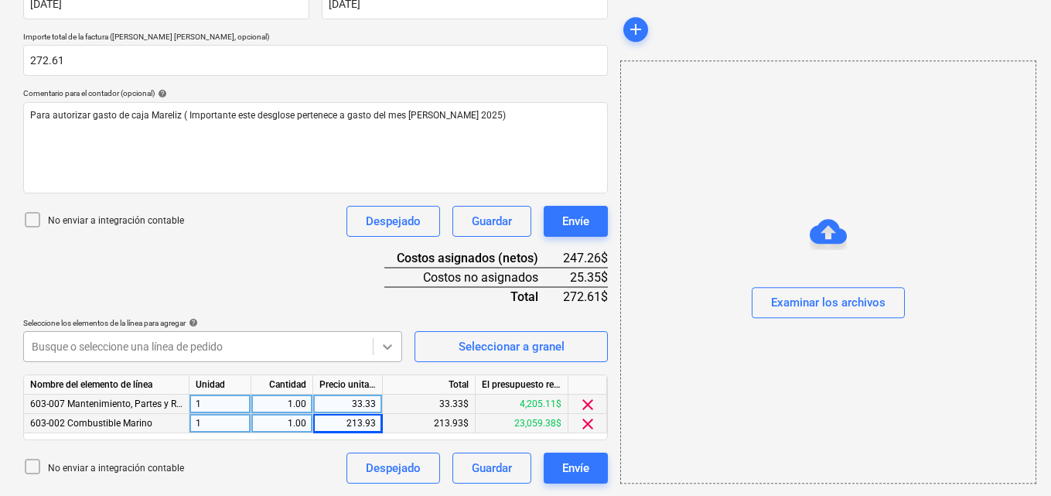
scroll to position [429, 0]
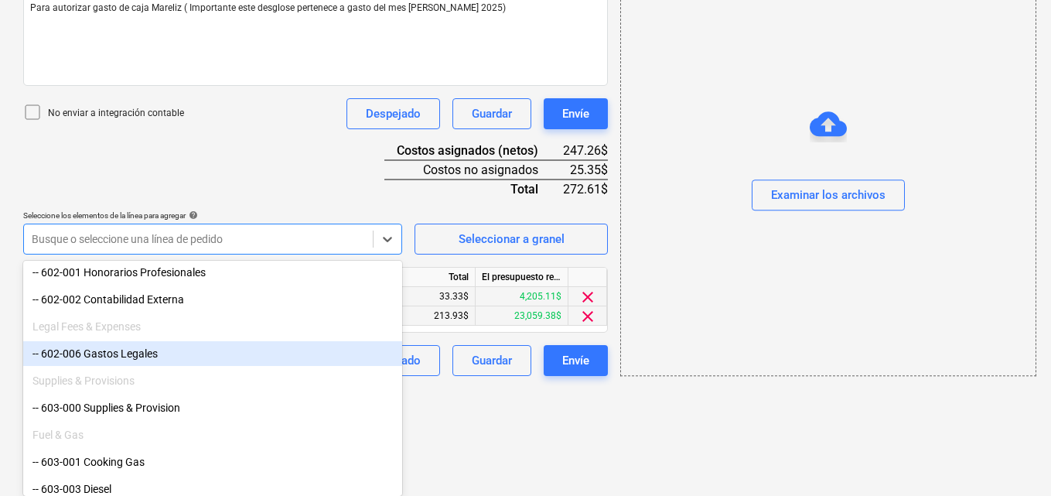
scroll to position [541, 0]
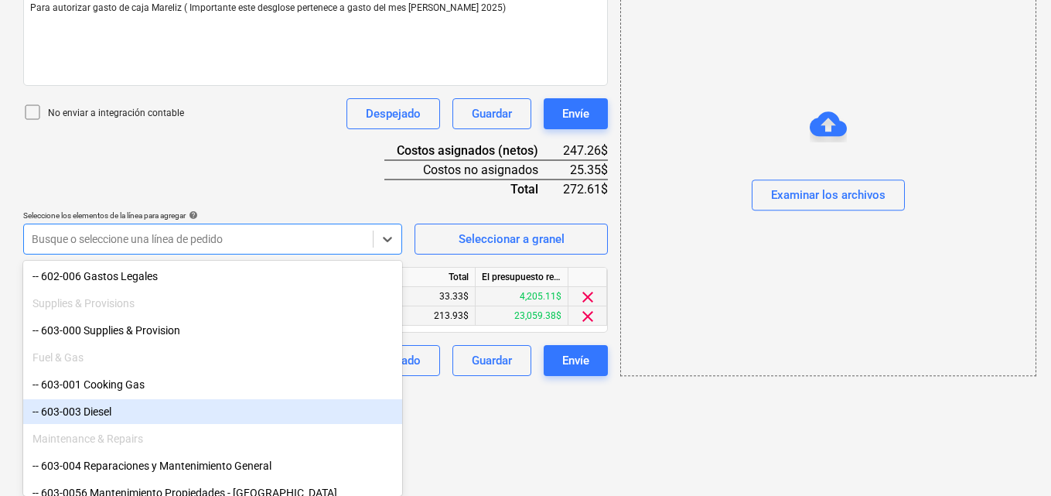
click at [135, 414] on div "-- 603-003 Diesel" at bounding box center [212, 411] width 379 height 25
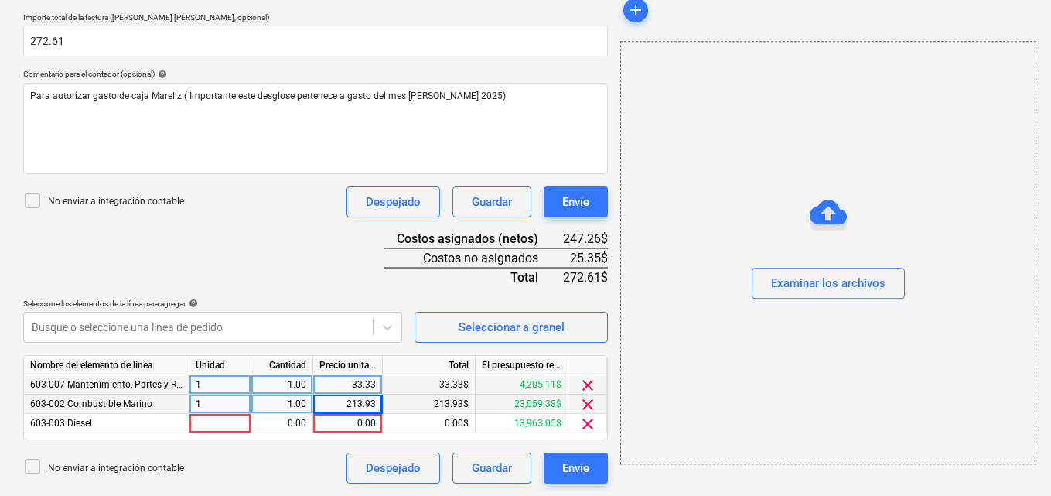
scroll to position [341, 0]
click at [203, 420] on div at bounding box center [220, 423] width 62 height 19
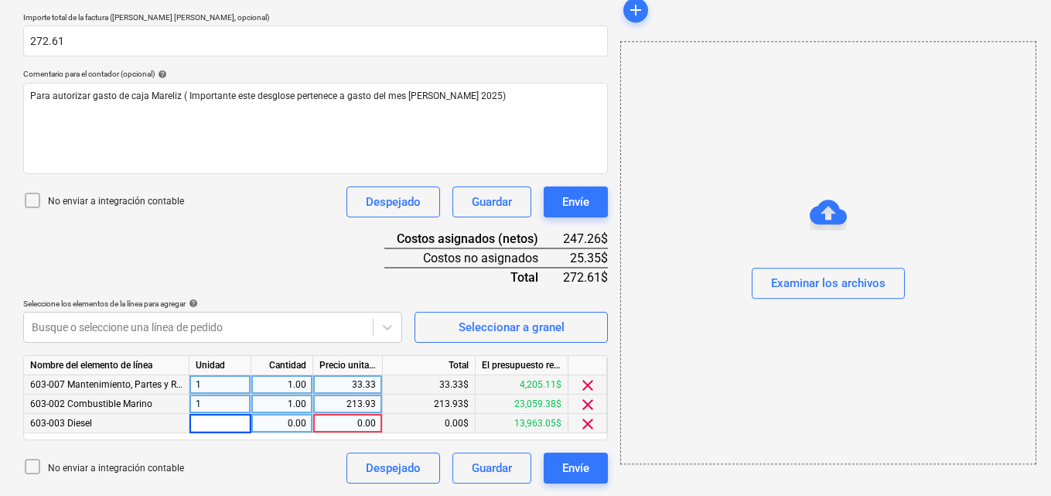
type input "1"
click at [280, 423] on div "0.00" at bounding box center [281, 423] width 49 height 19
type input "1"
click at [349, 420] on div "0.00" at bounding box center [347, 423] width 56 height 19
type input "10.00"
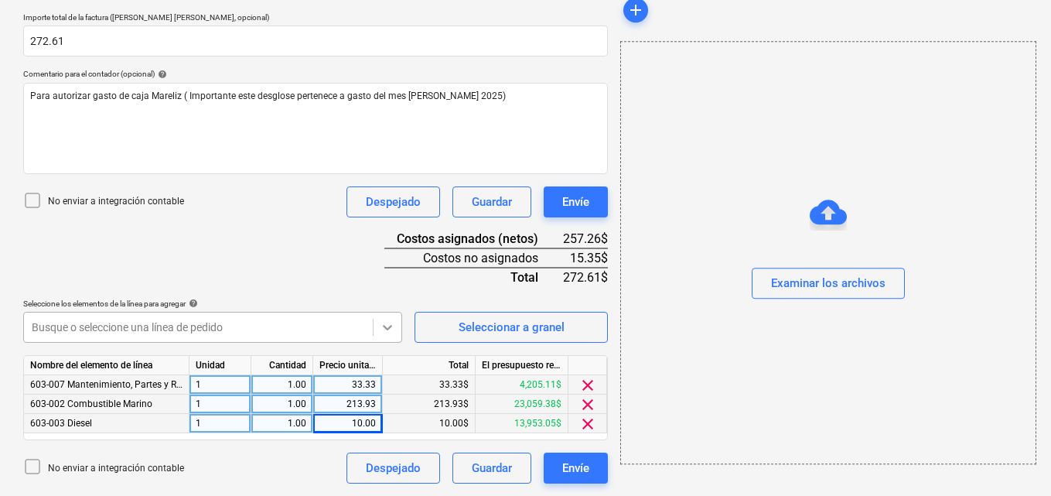
click at [387, 329] on icon at bounding box center [388, 327] width 9 height 5
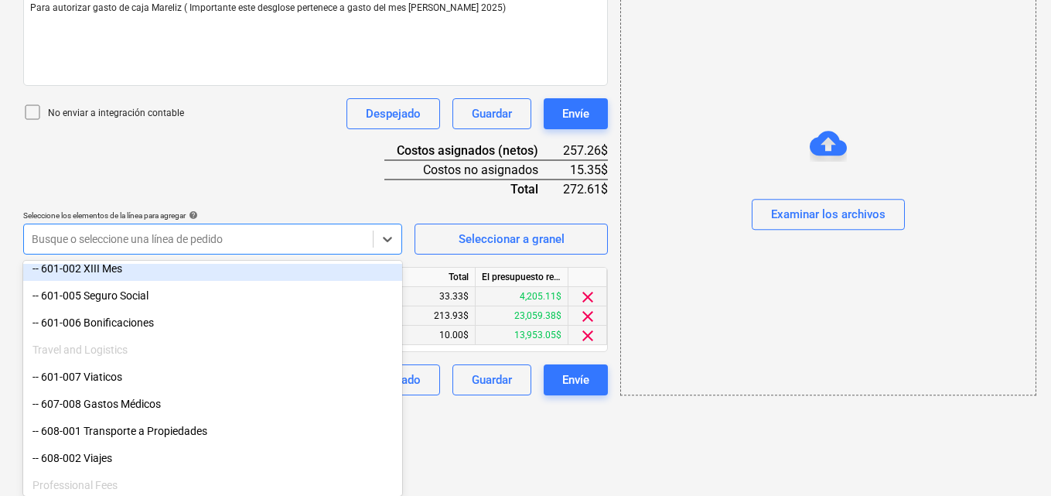
scroll to position [309, 0]
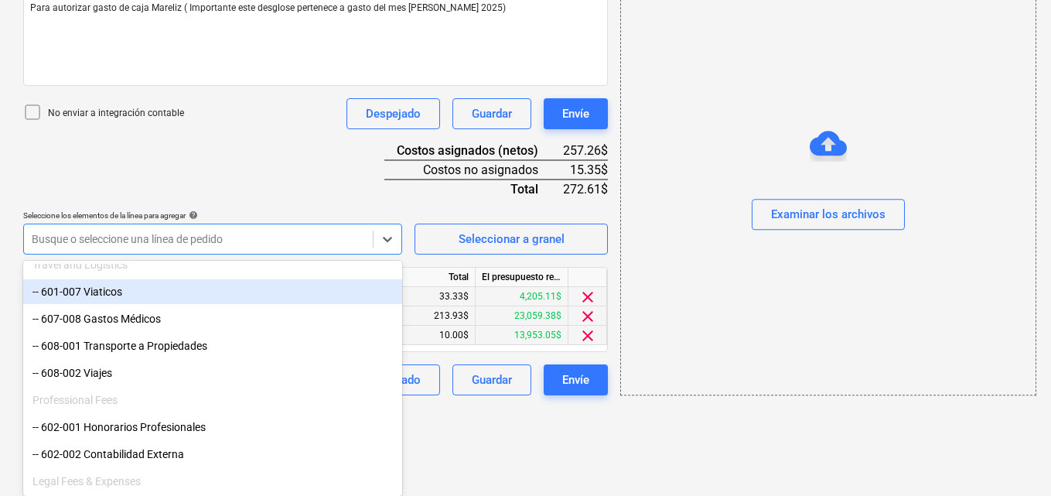
click at [138, 292] on div "-- 601-007 Viaticos" at bounding box center [212, 291] width 379 height 25
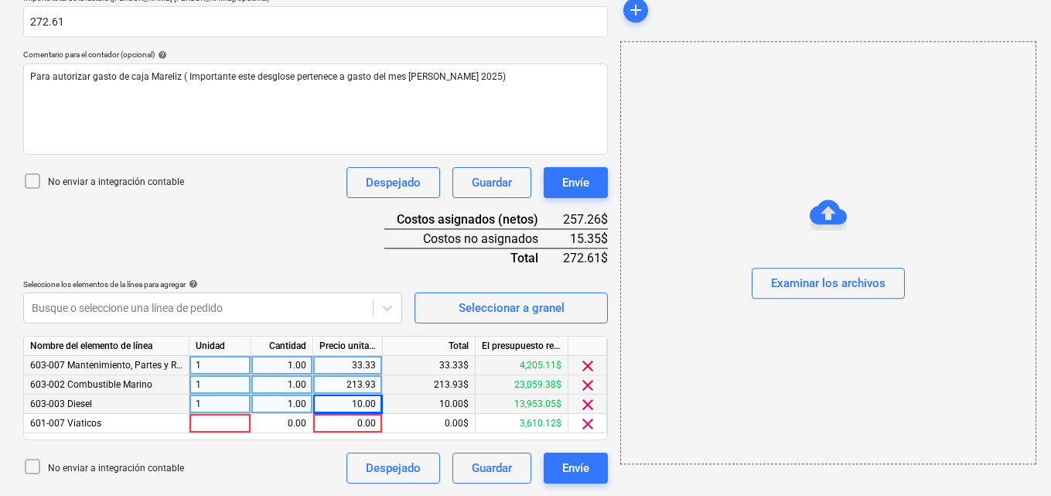
click at [195, 424] on div at bounding box center [220, 423] width 62 height 19
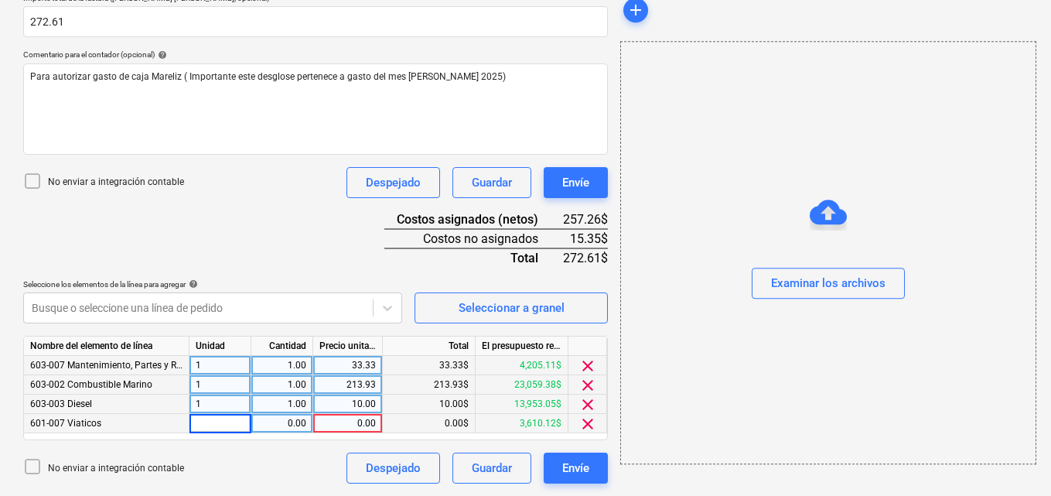
type input "1"
click at [280, 425] on div "0.00" at bounding box center [281, 423] width 49 height 19
type input "1"
click at [356, 421] on div "0.00" at bounding box center [347, 423] width 56 height 19
type input "15.35"
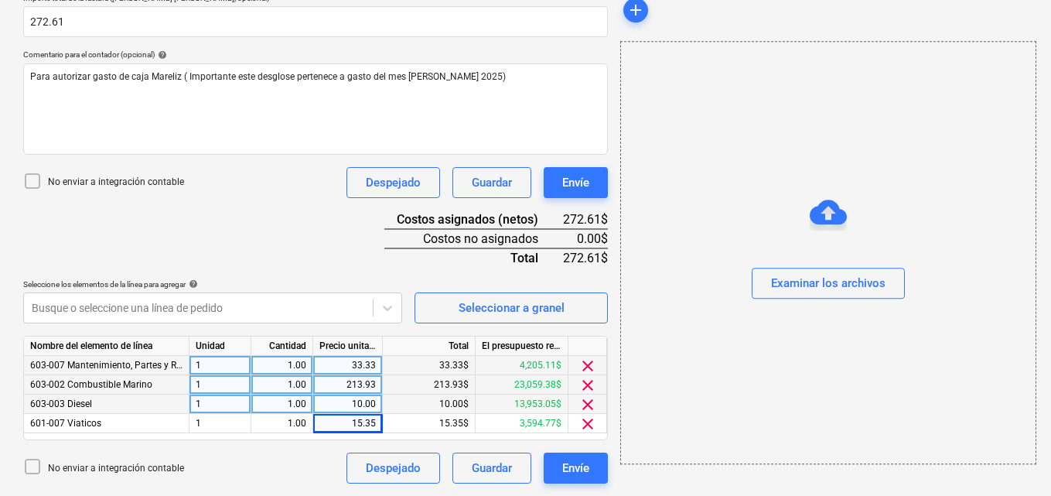
click at [654, 483] on div "add Examinar los archivos" at bounding box center [827, 103] width 427 height 772
click at [637, 489] on div "add Examinar los archivos" at bounding box center [827, 103] width 427 height 772
click at [806, 288] on div "Examinar los archivos" at bounding box center [828, 284] width 114 height 20
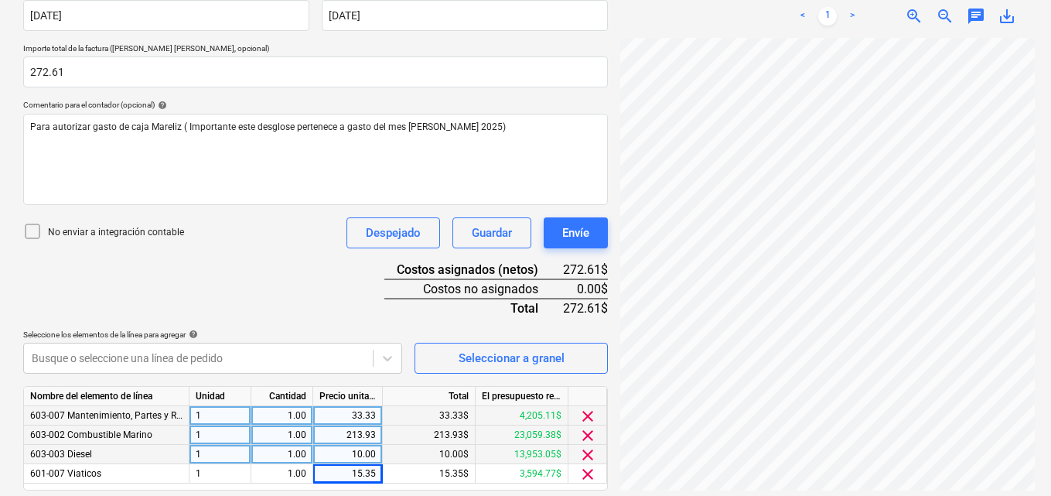
scroll to position [283, 0]
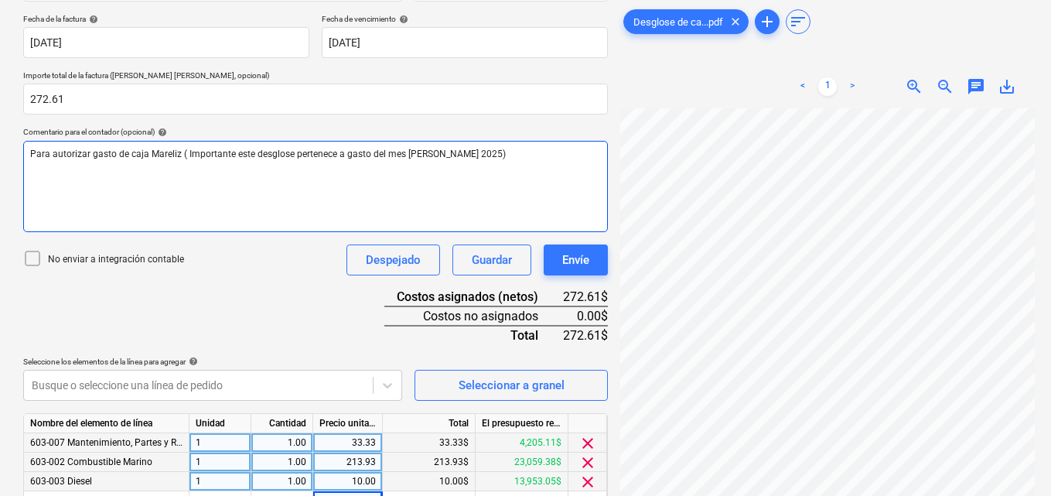
click at [251, 152] on span "Para autorizar gasto de caja Mareliz ( Importante este desglose pertenece a gas…" at bounding box center [268, 153] width 476 height 11
click at [292, 154] on span "Para autorizar gasto de caja Mareliz ( Importante esto desglose pertenece a gas…" at bounding box center [268, 153] width 476 height 11
click at [347, 153] on span "Para autorizar gasto de caja Mareliz ( Importante esto gsto pertenece a gasto d…" at bounding box center [259, 153] width 458 height 11
click at [258, 155] on span "Para autorizar gasto de caja Mareliz ( Importante esto gsto pertenece del mes d…" at bounding box center [243, 153] width 426 height 11
click at [336, 151] on span "Para autorizar gasto de caja Mareliz ( Importante esto gasto pertenece del mes …" at bounding box center [245, 153] width 431 height 11
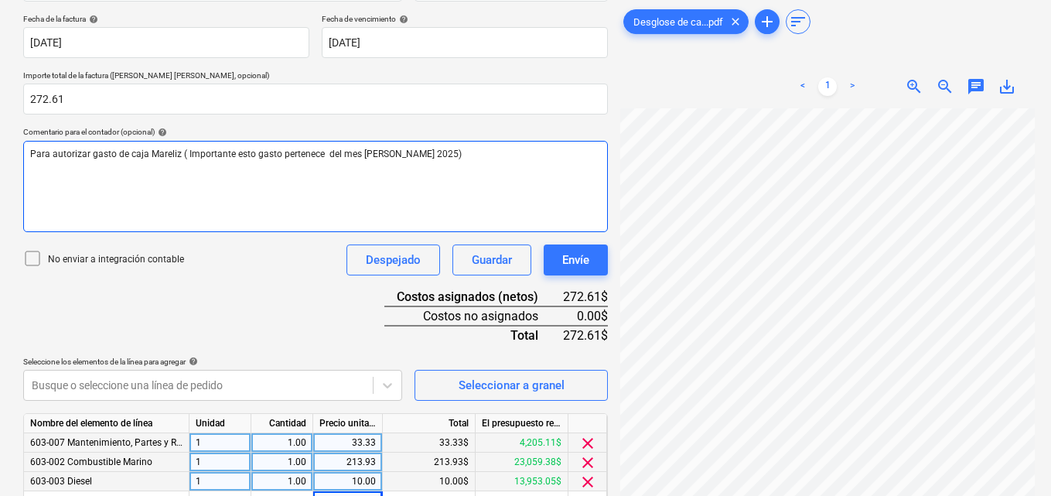
click at [338, 152] on span "Para autorizar gasto de caja Mareliz ( Importante esto gasto pertenece del mes …" at bounding box center [245, 153] width 431 height 11
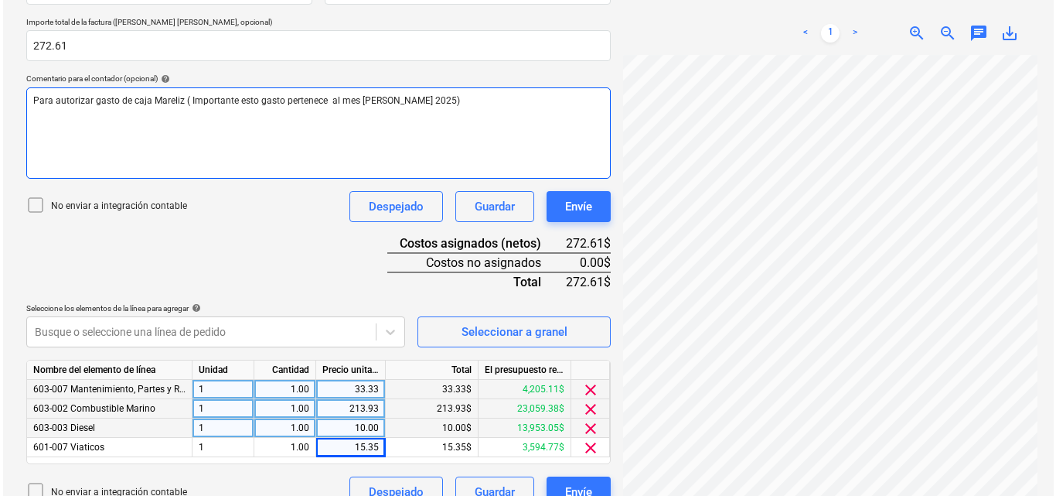
scroll to position [360, 0]
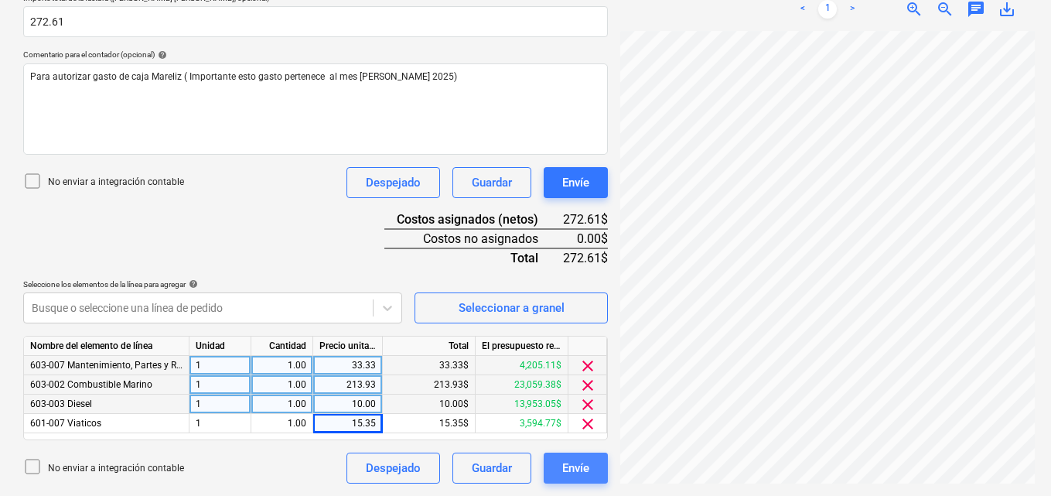
click at [586, 467] on div "Envíe" at bounding box center [575, 468] width 27 height 20
